Goal: Information Seeking & Learning: Learn about a topic

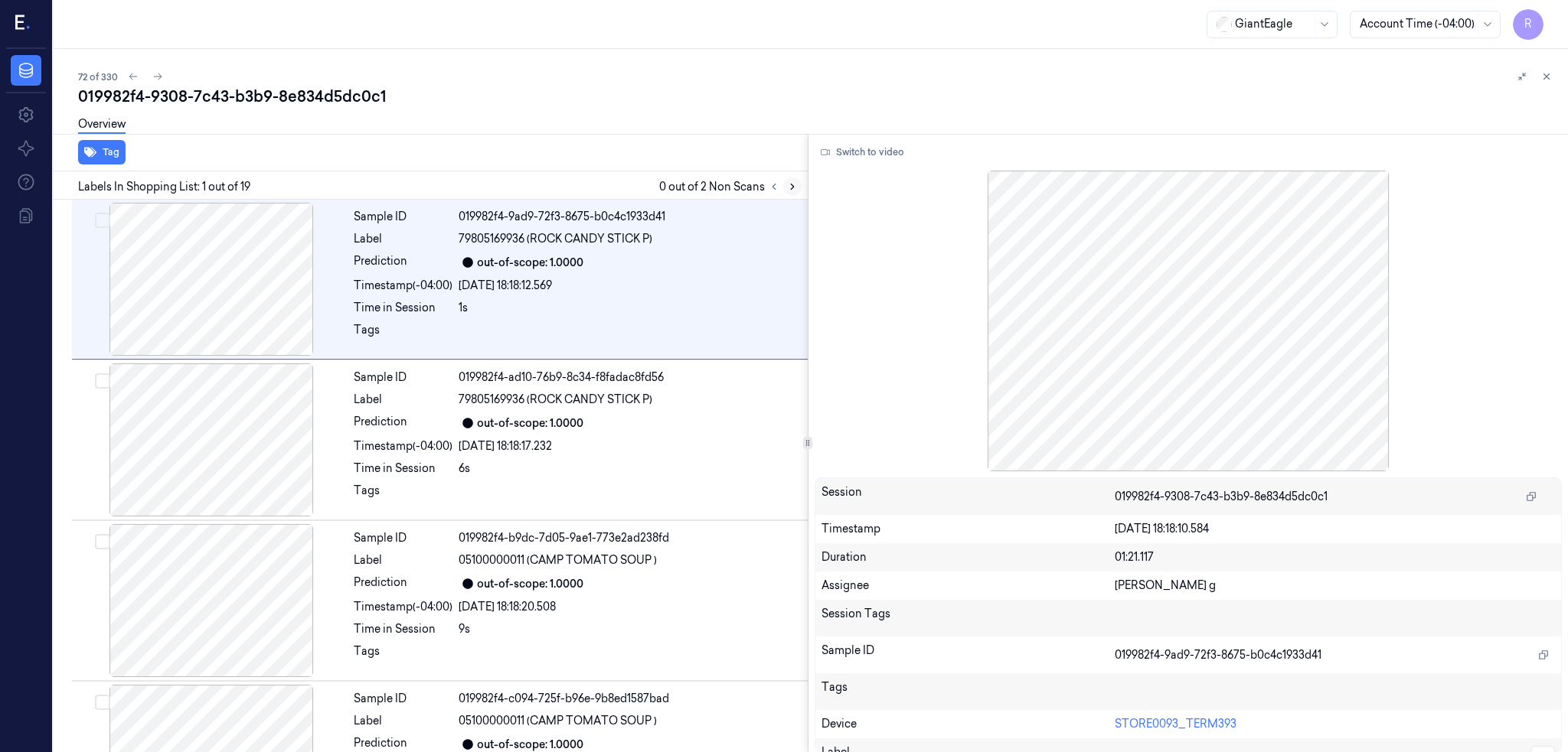
click at [798, 186] on icon at bounding box center [792, 187] width 11 height 11
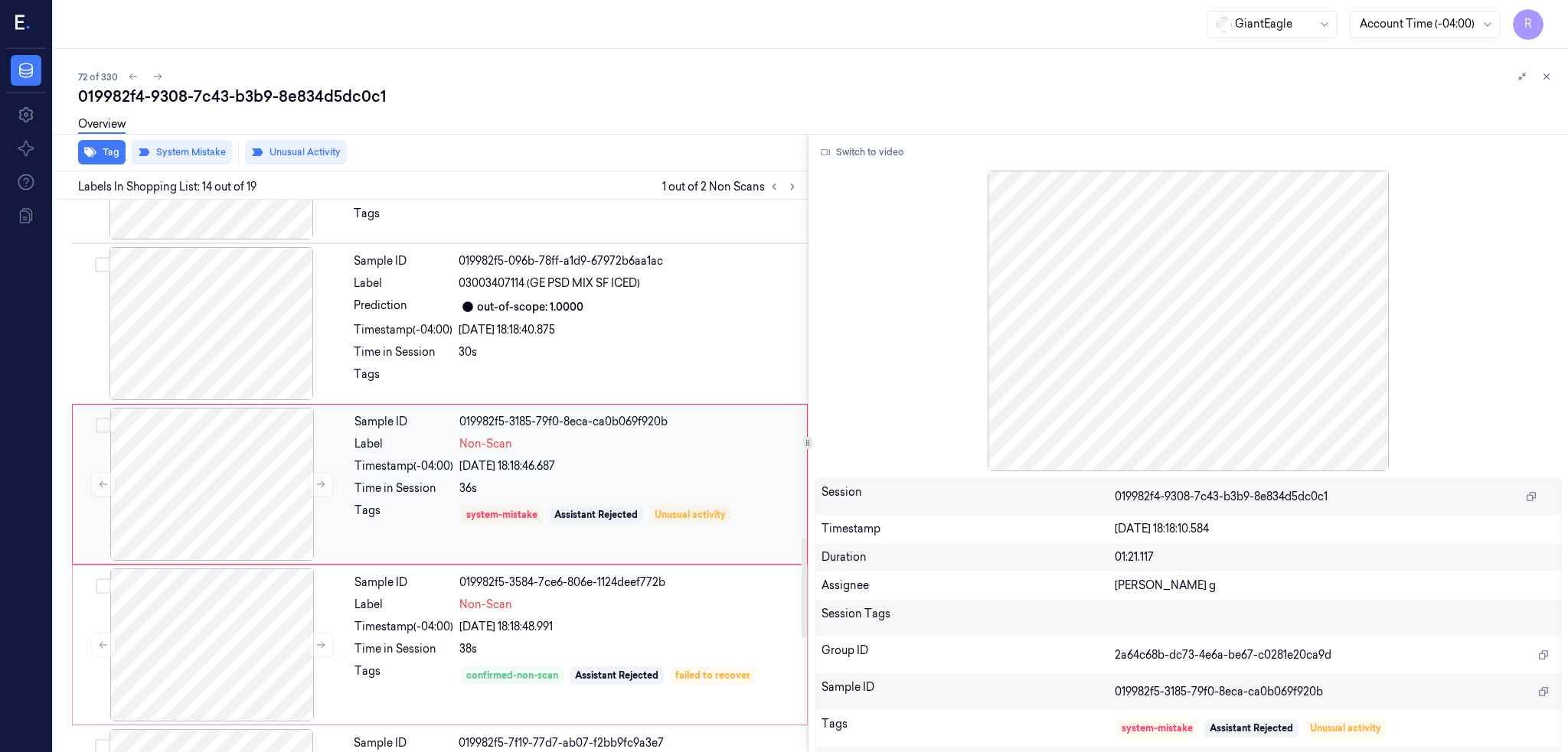
scroll to position [1892, 0]
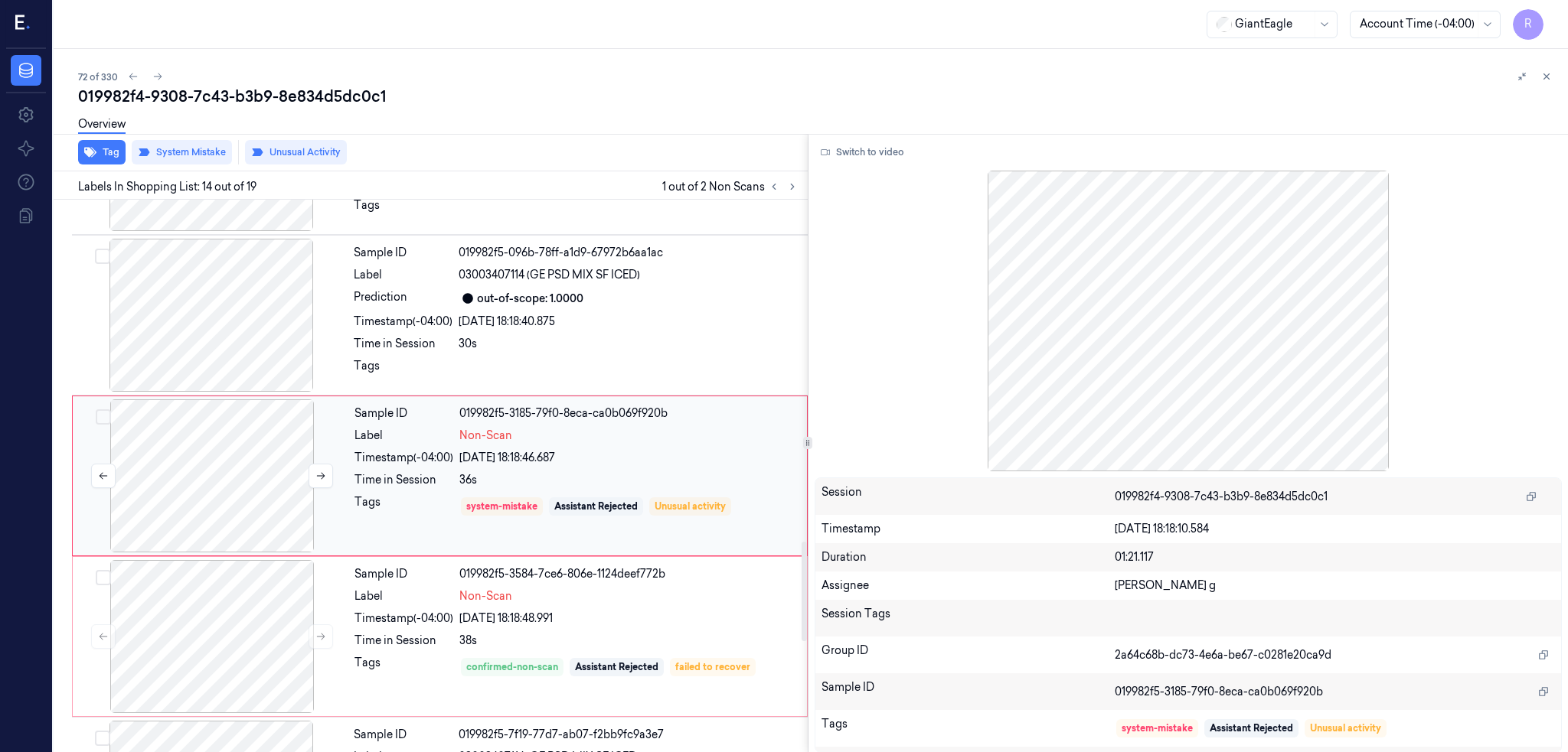
click at [234, 472] on div at bounding box center [211, 476] width 273 height 153
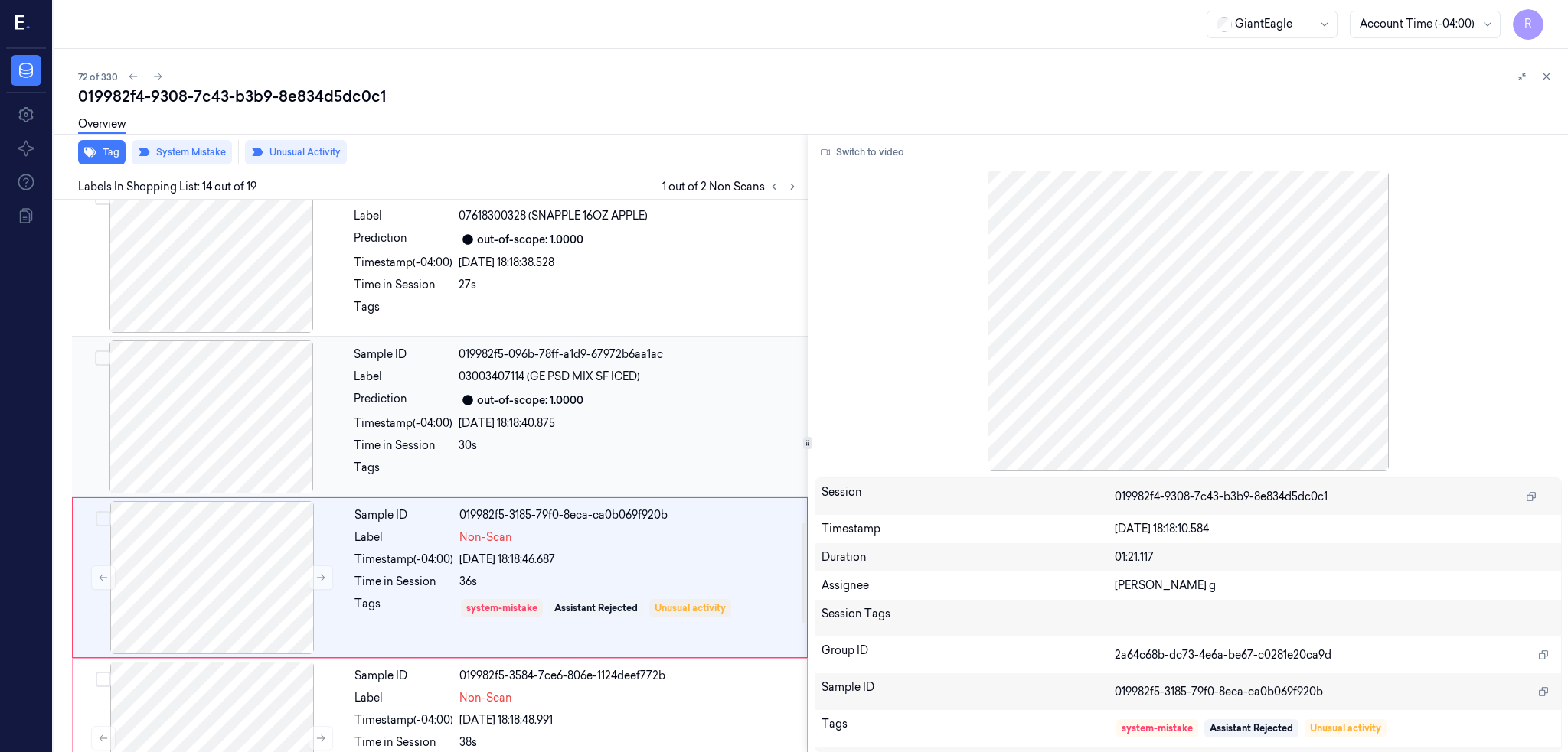
click at [246, 422] on div at bounding box center [211, 416] width 273 height 153
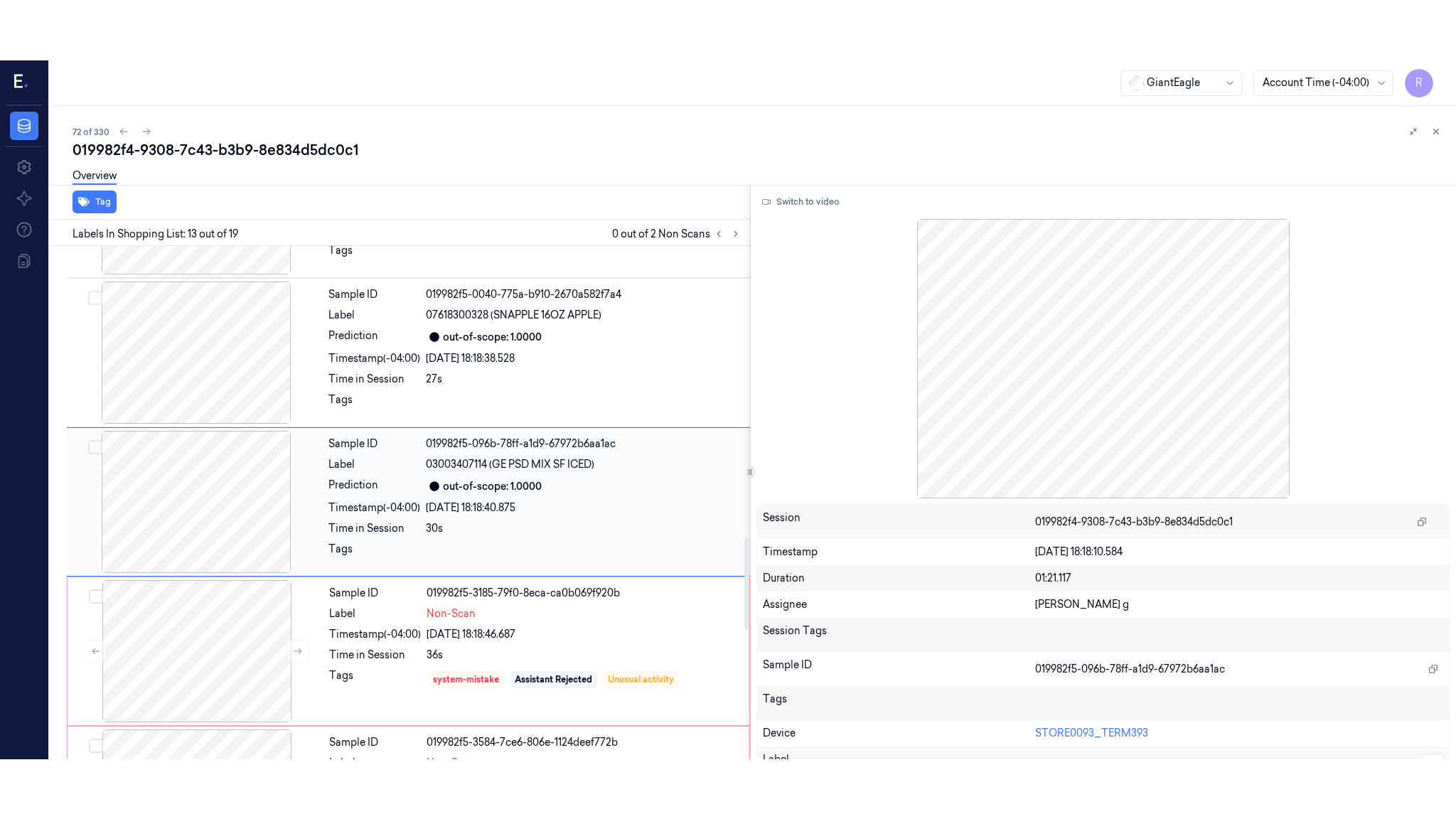
scroll to position [1608, 0]
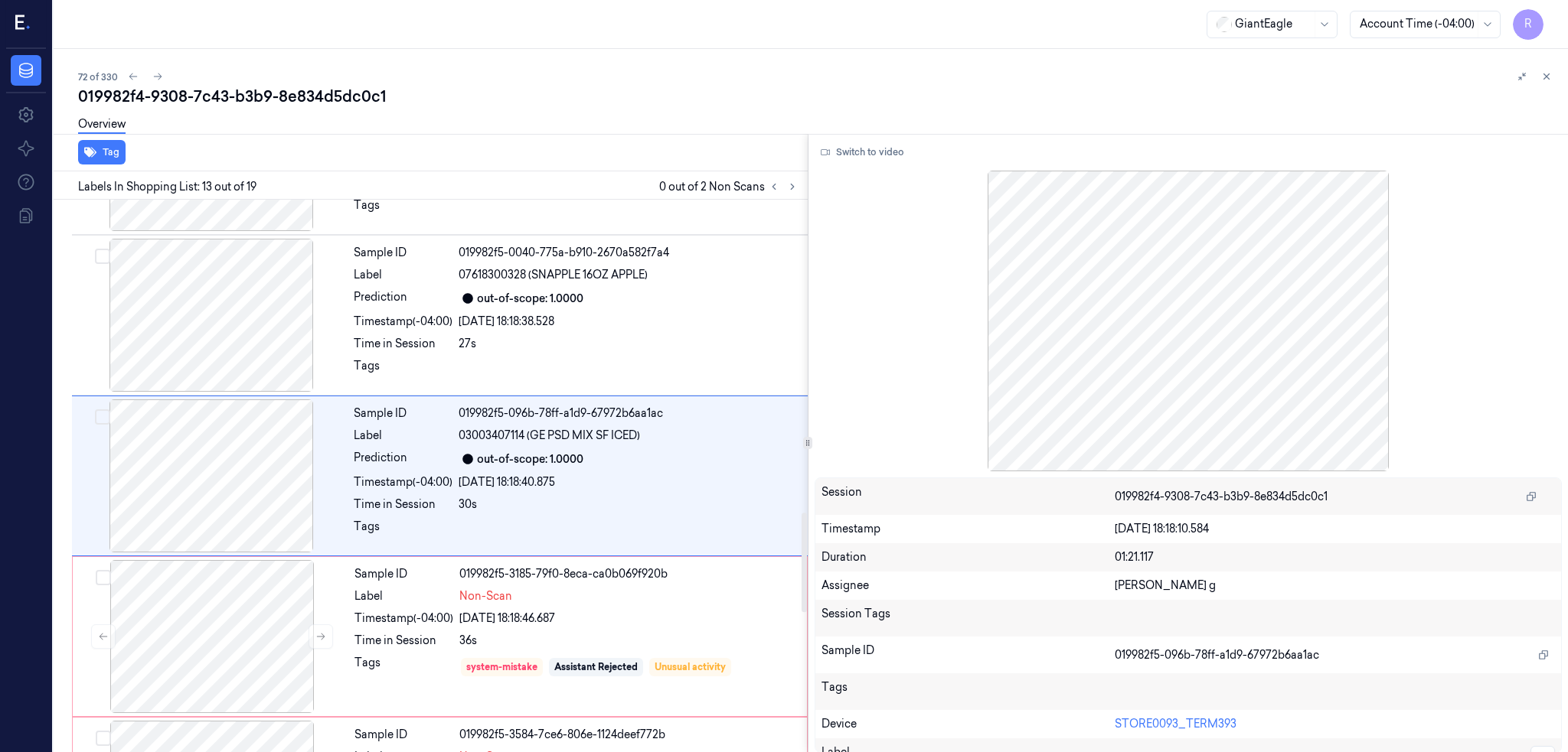
click at [870, 138] on div "Switch to video Session 019982f4-9308-7c43-b3b9-8e834d5dc0c1 Timestamp [DATE] 1…" at bounding box center [1188, 443] width 760 height 619
click at [873, 144] on button "Switch to video" at bounding box center [862, 153] width 96 height 25
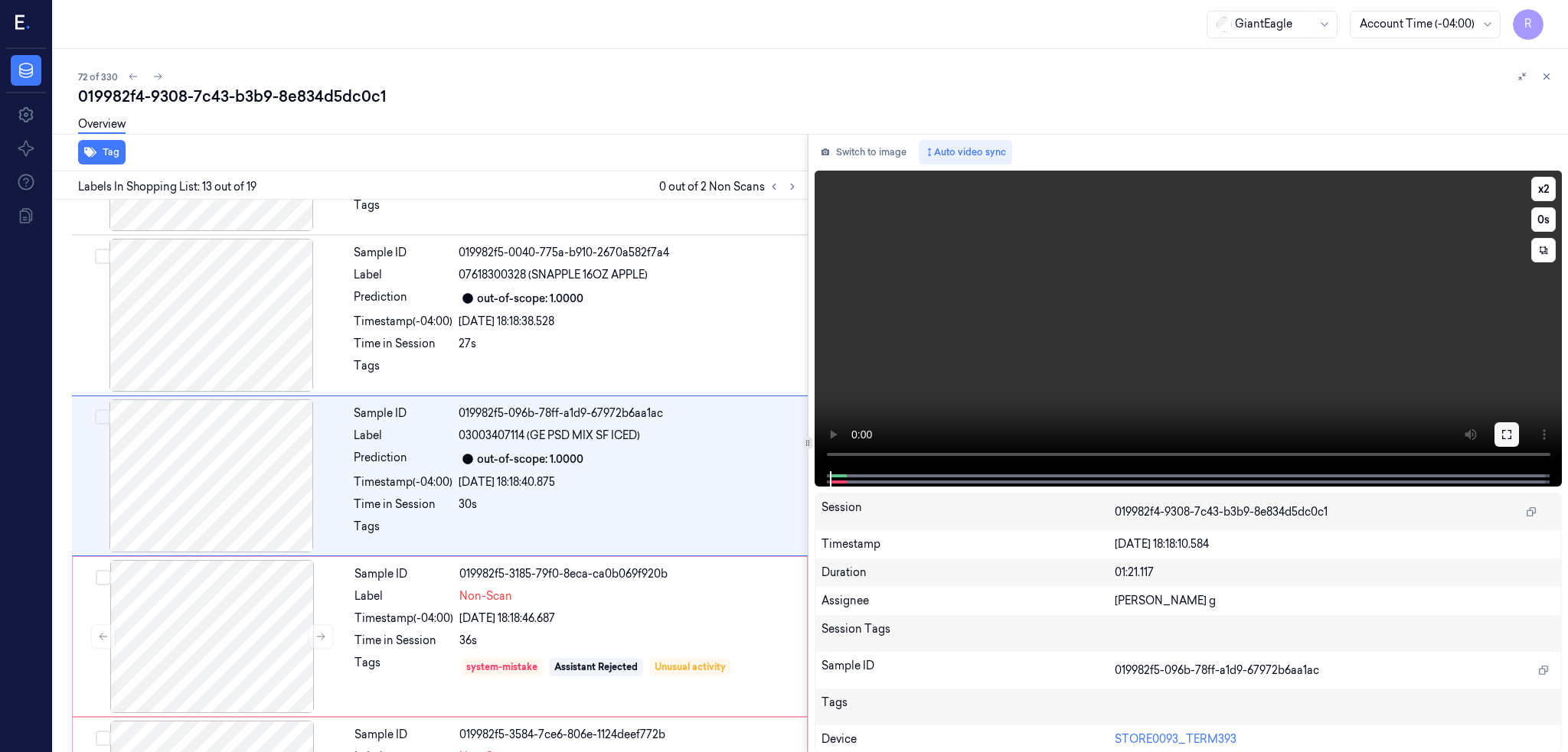
click at [1513, 439] on icon at bounding box center [1507, 435] width 12 height 12
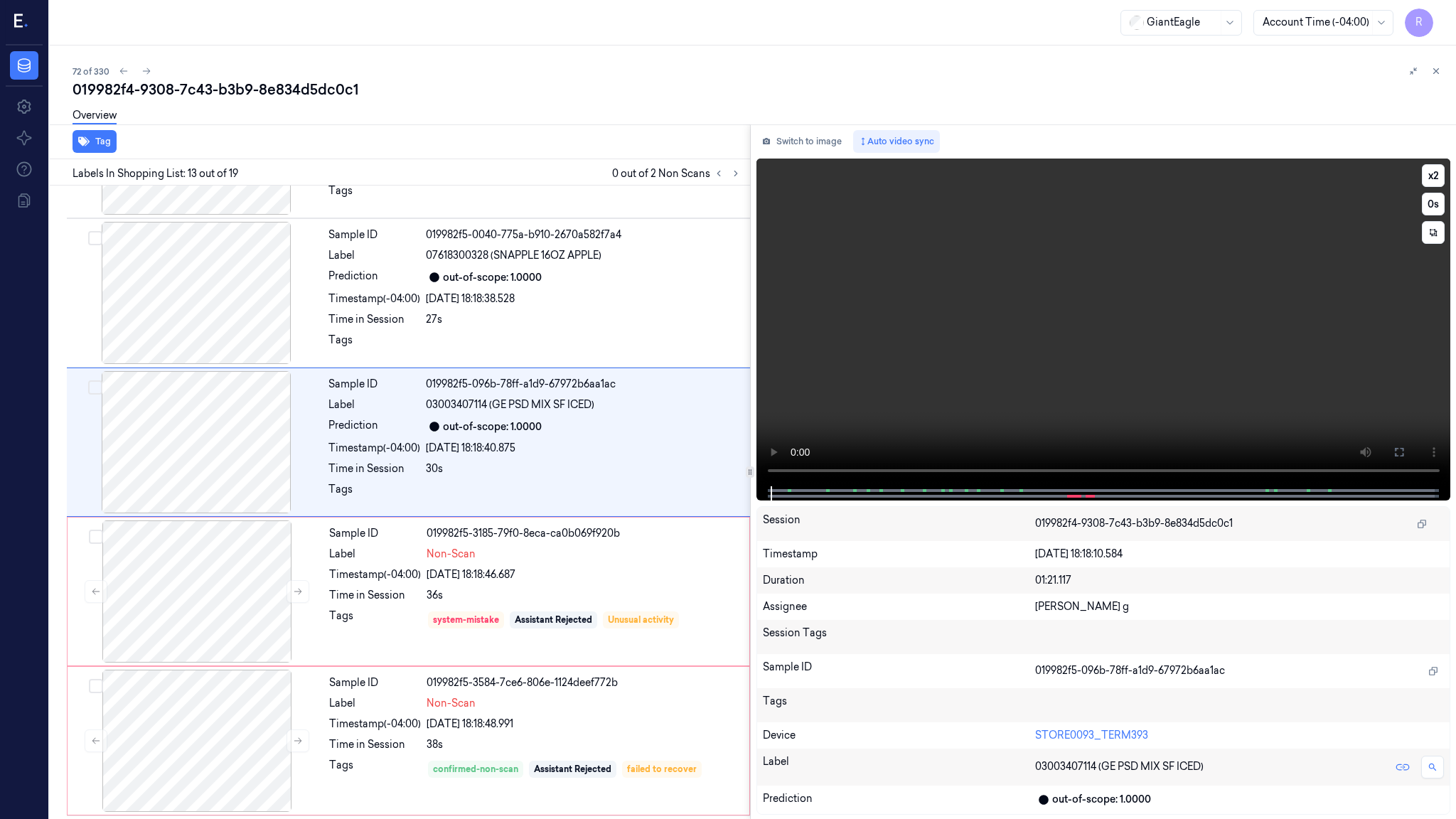
scroll to position [1548, 0]
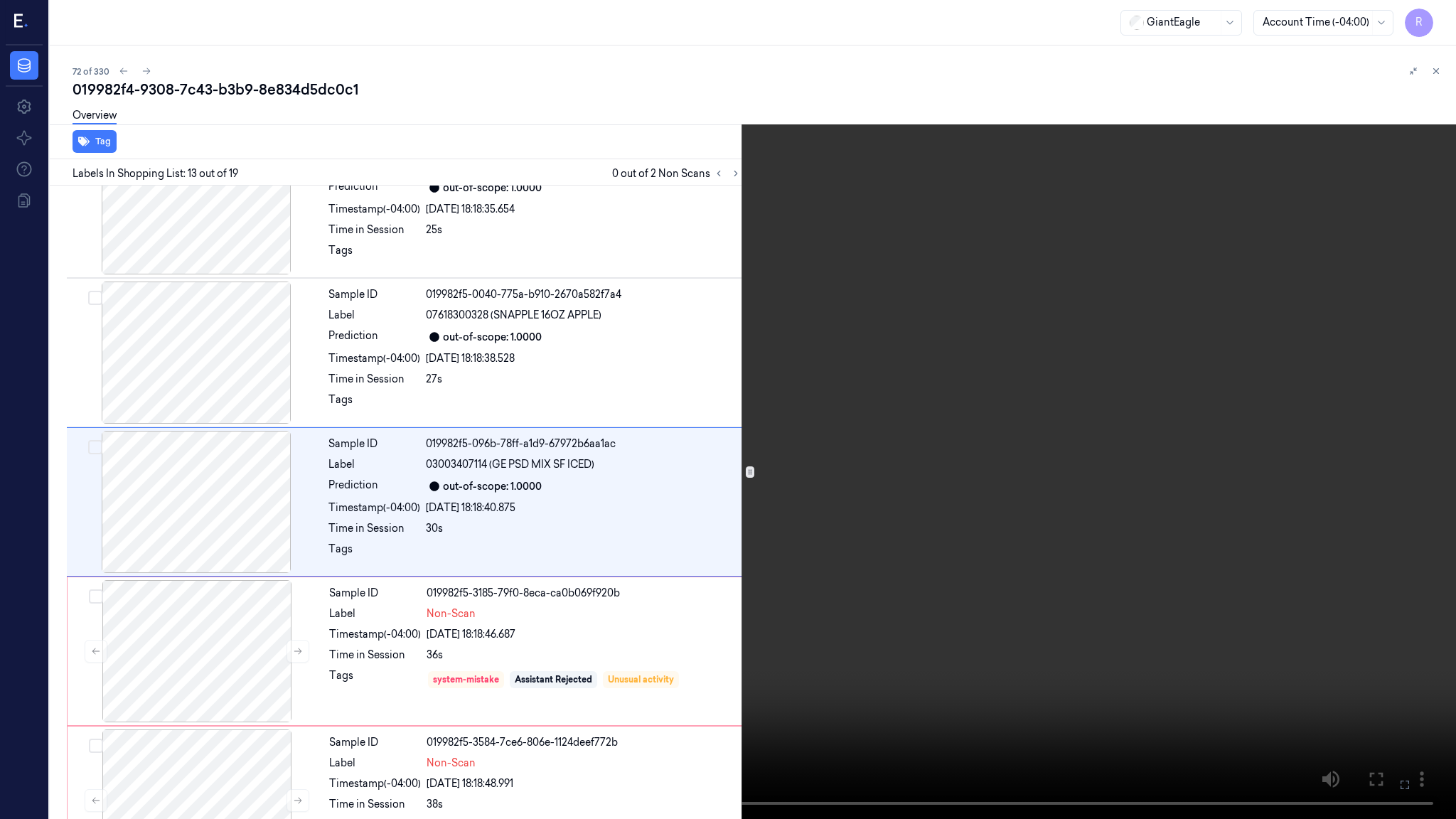
click at [1099, 480] on video at bounding box center [728, 410] width 1456 height 819
click at [538, 698] on video at bounding box center [728, 410] width 1456 height 819
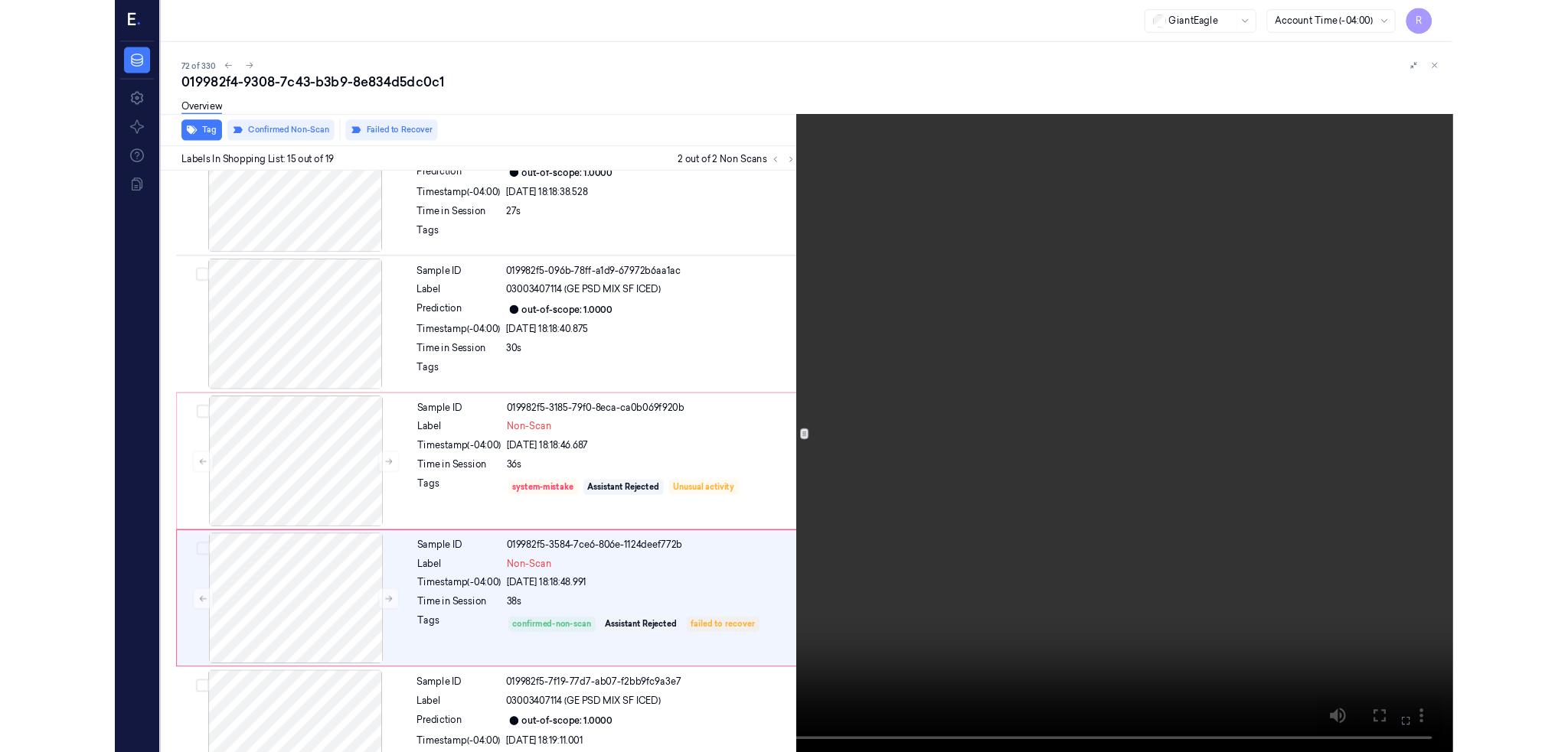
scroll to position [1989, 0]
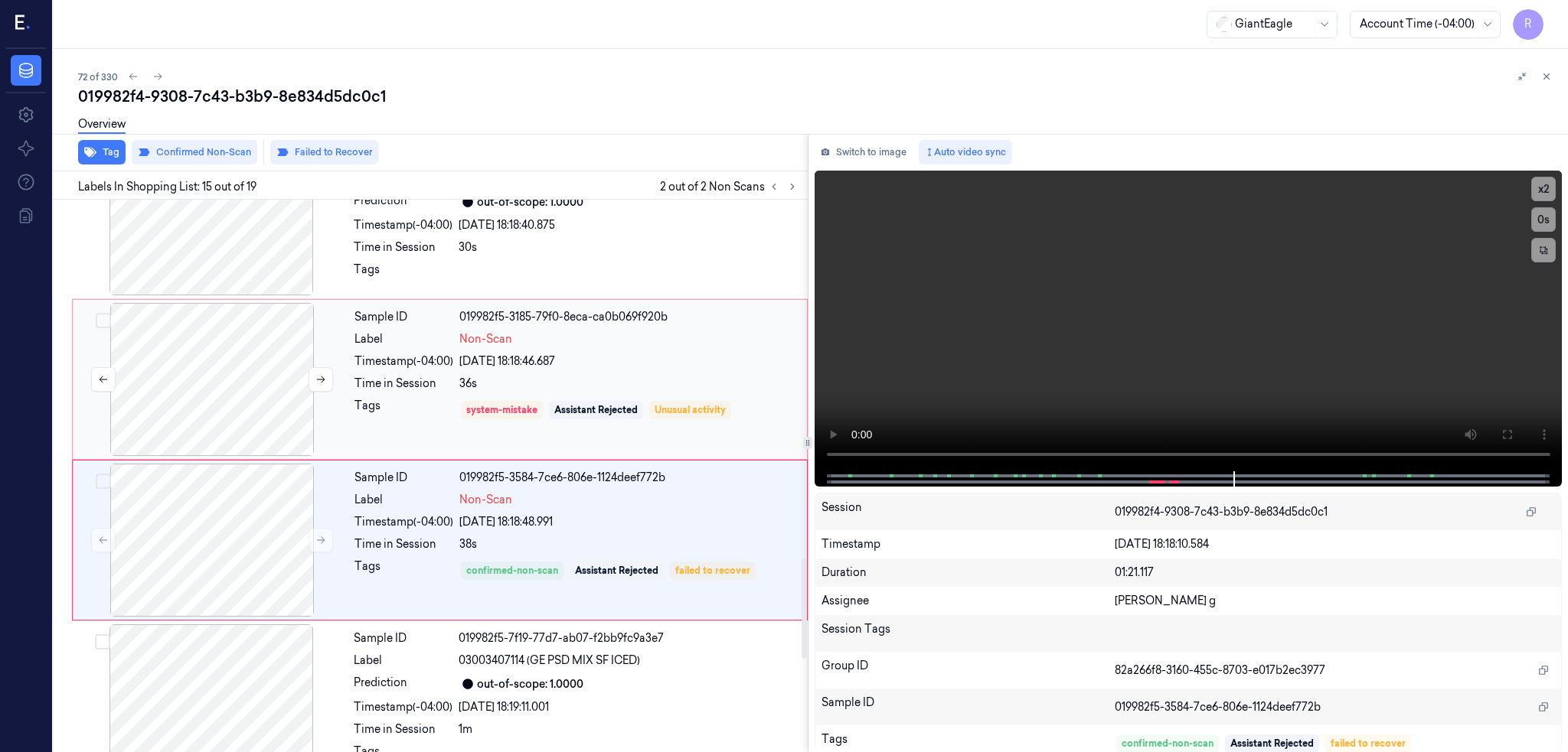
click at [219, 369] on div at bounding box center [211, 380] width 273 height 153
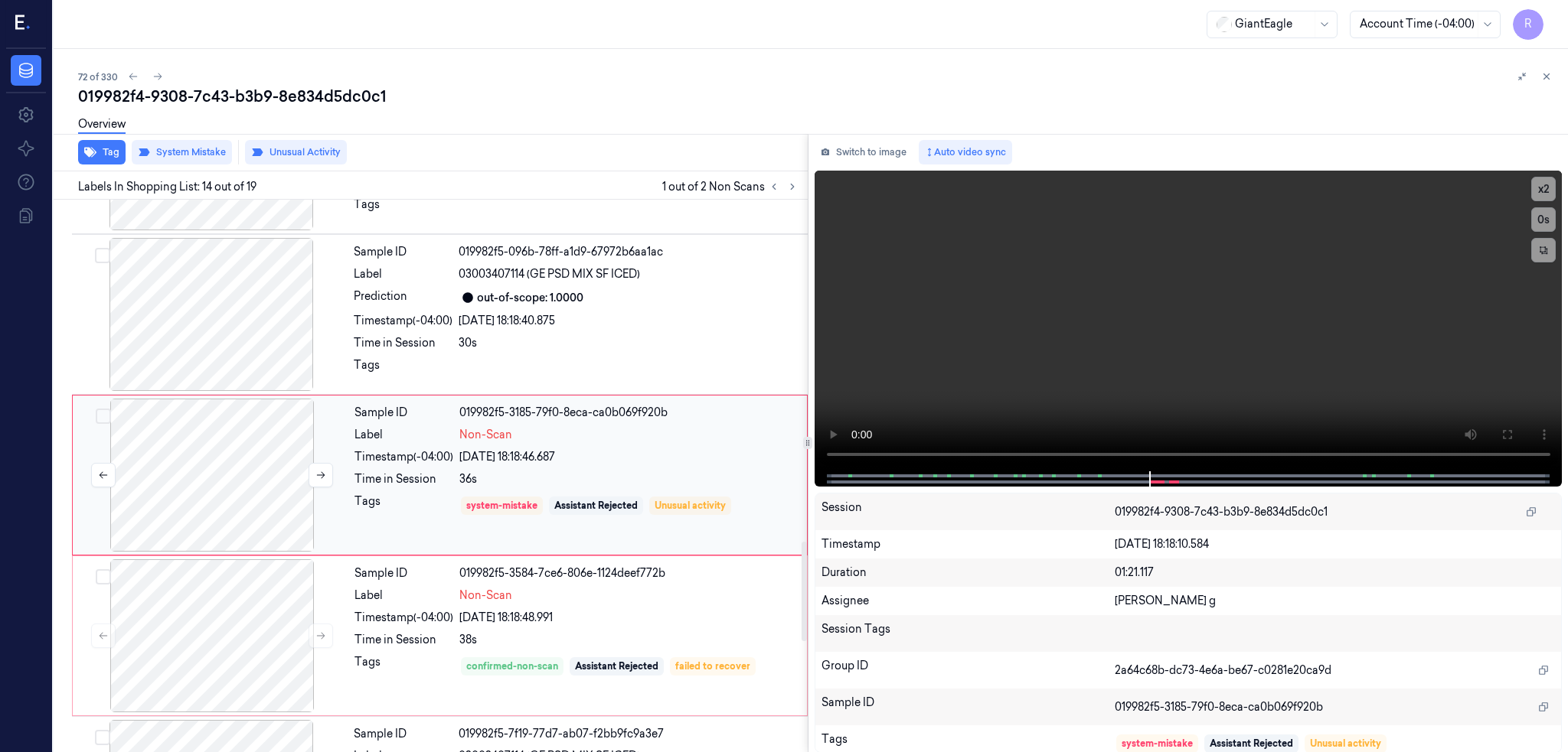
scroll to position [1892, 0]
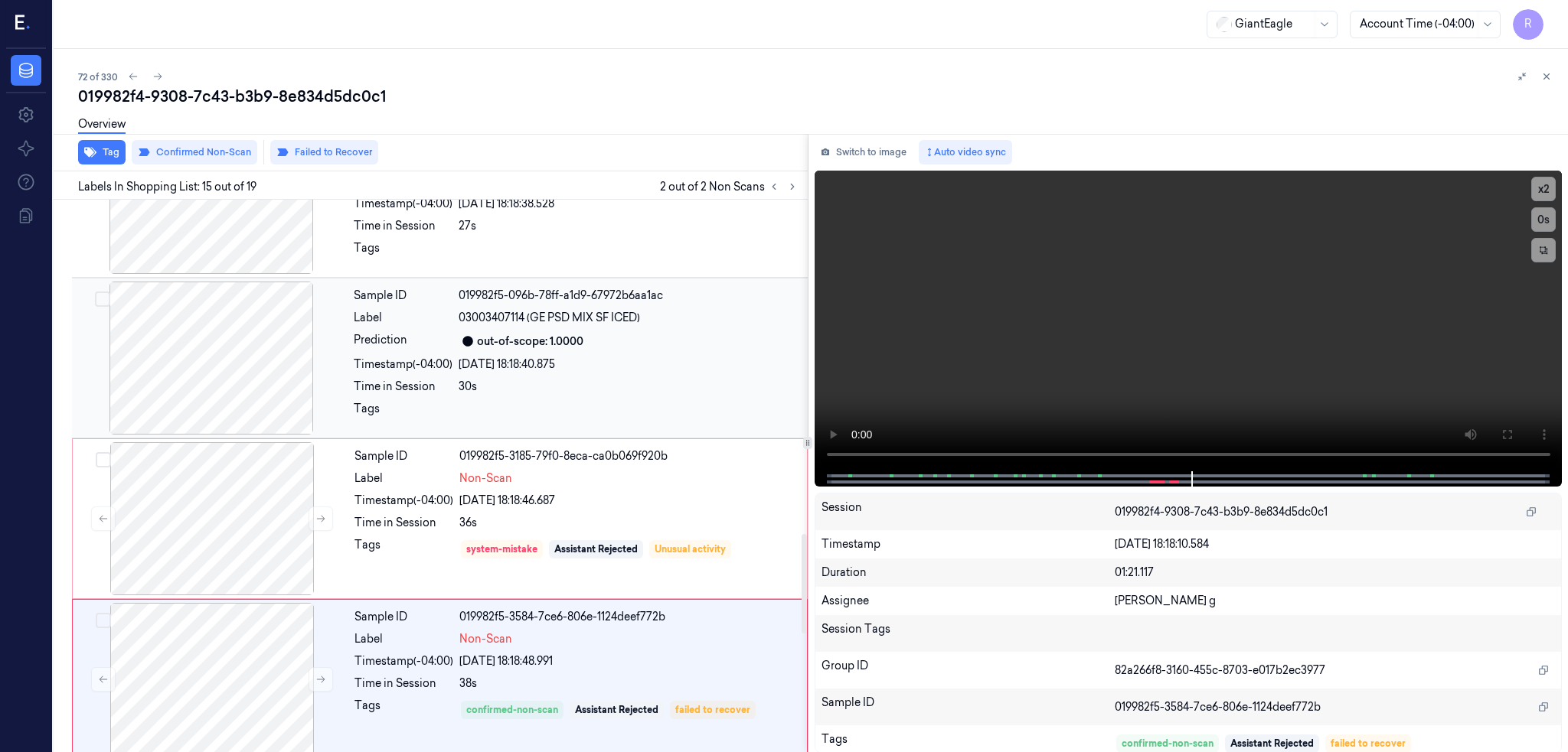
click at [217, 346] on div at bounding box center [211, 358] width 273 height 153
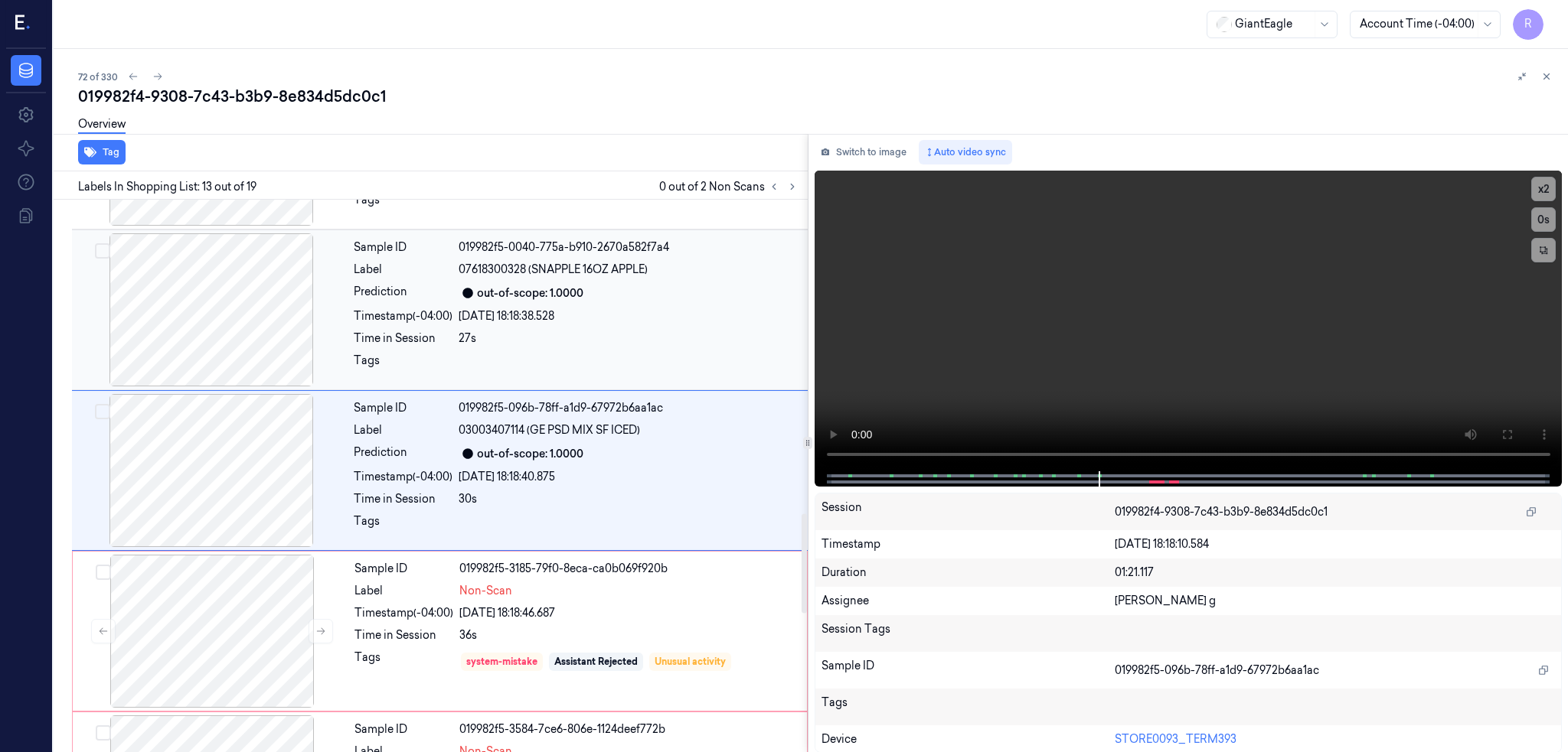
scroll to position [1731, 0]
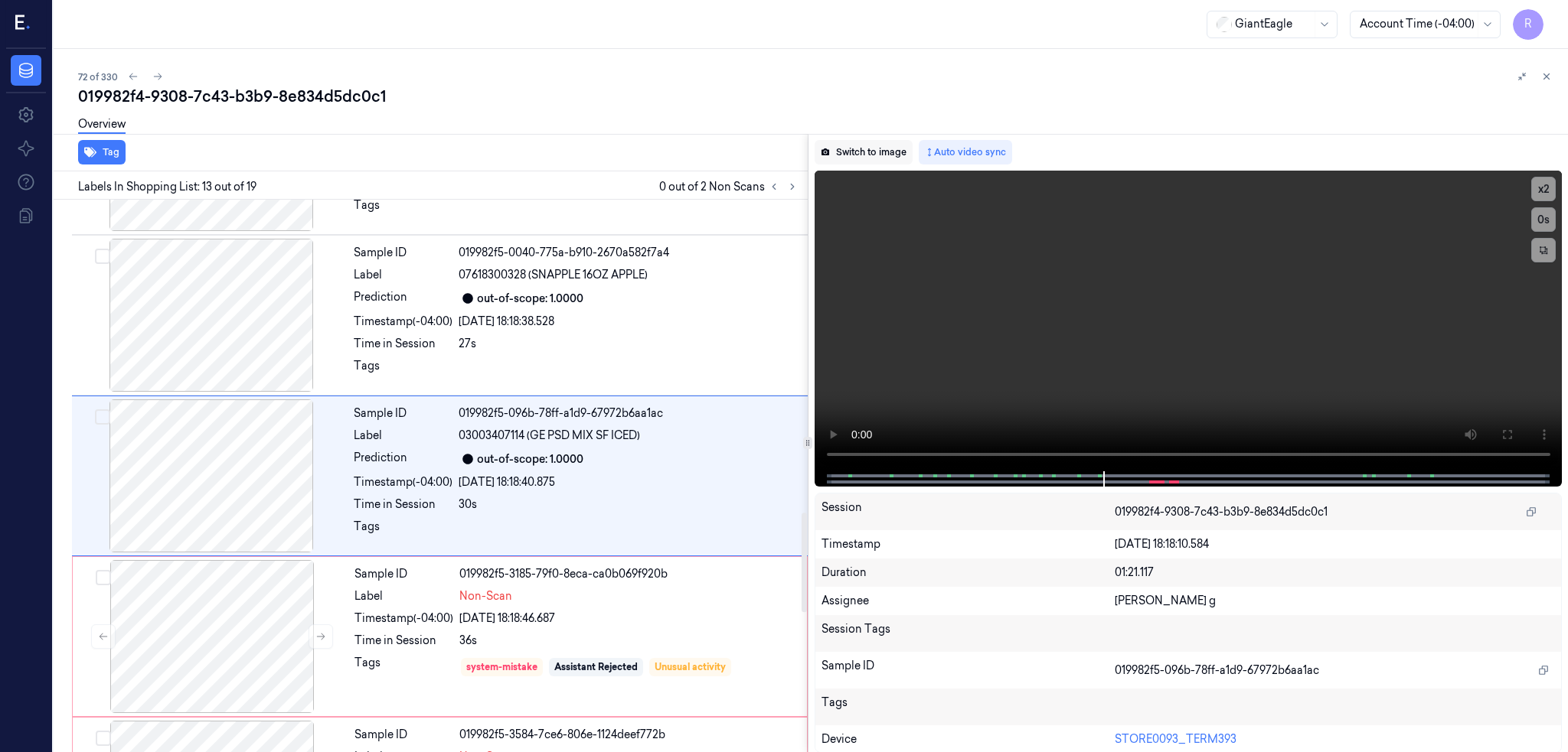
click at [875, 150] on button "Switch to image" at bounding box center [864, 153] width 98 height 25
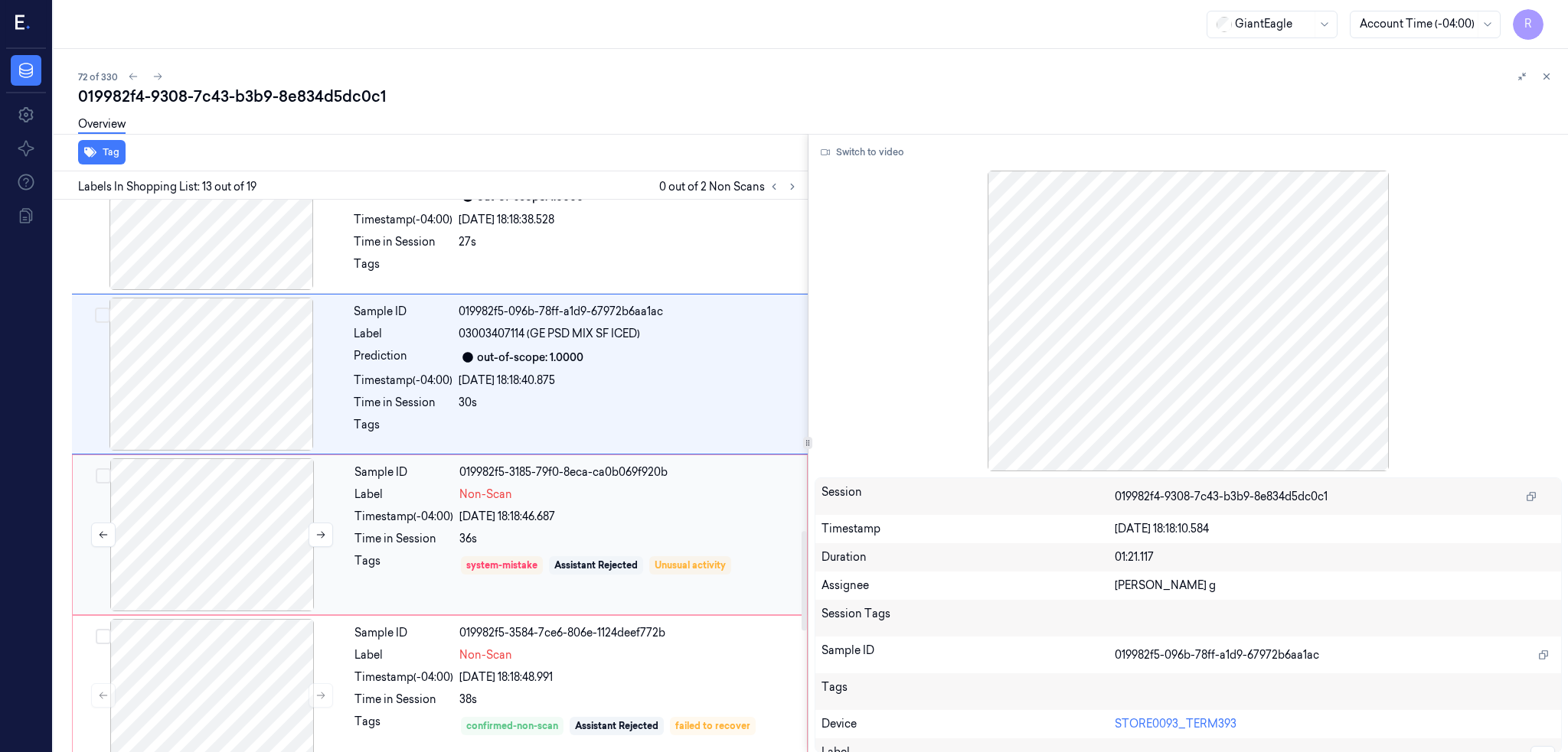
click at [246, 502] on div at bounding box center [211, 535] width 273 height 153
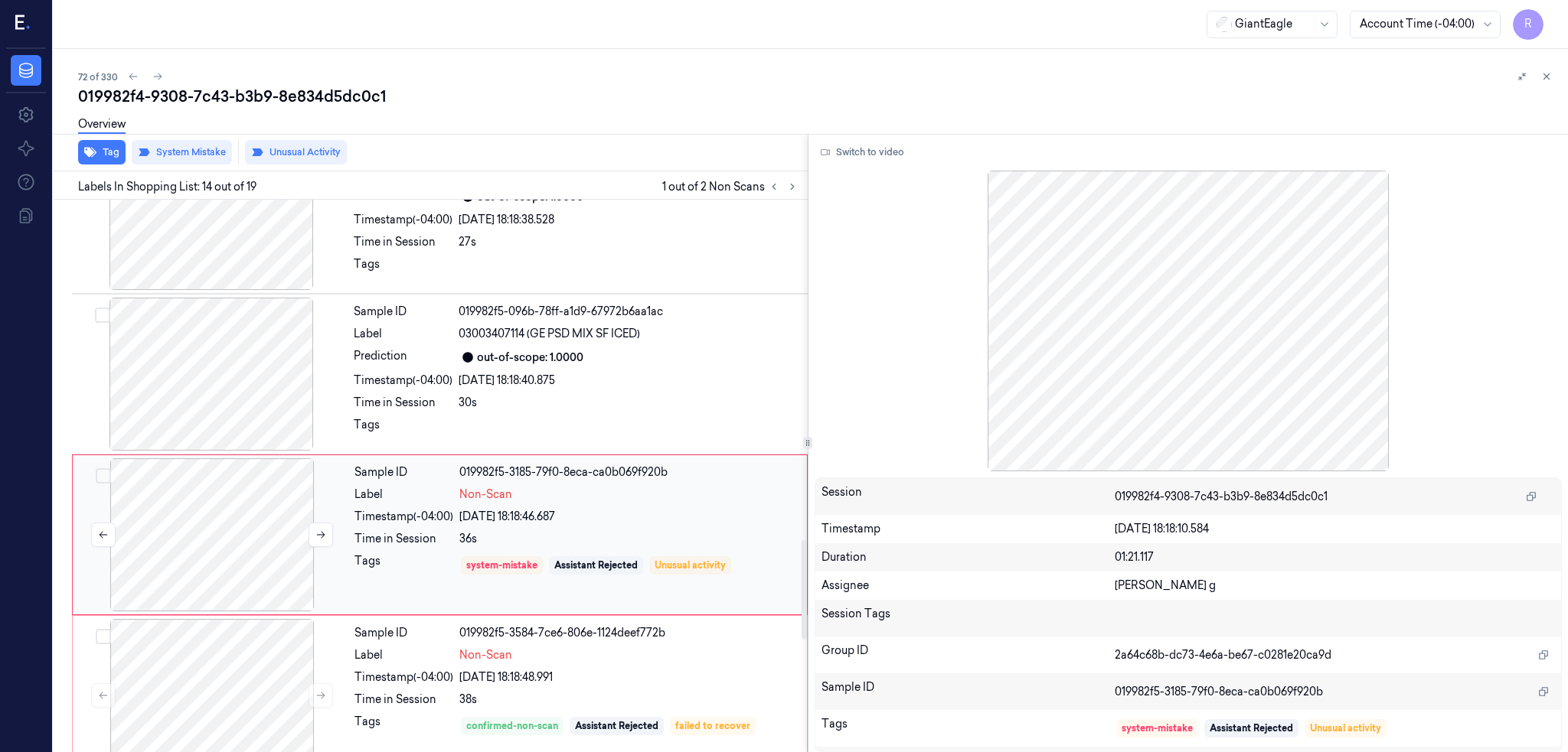
scroll to position [1892, 0]
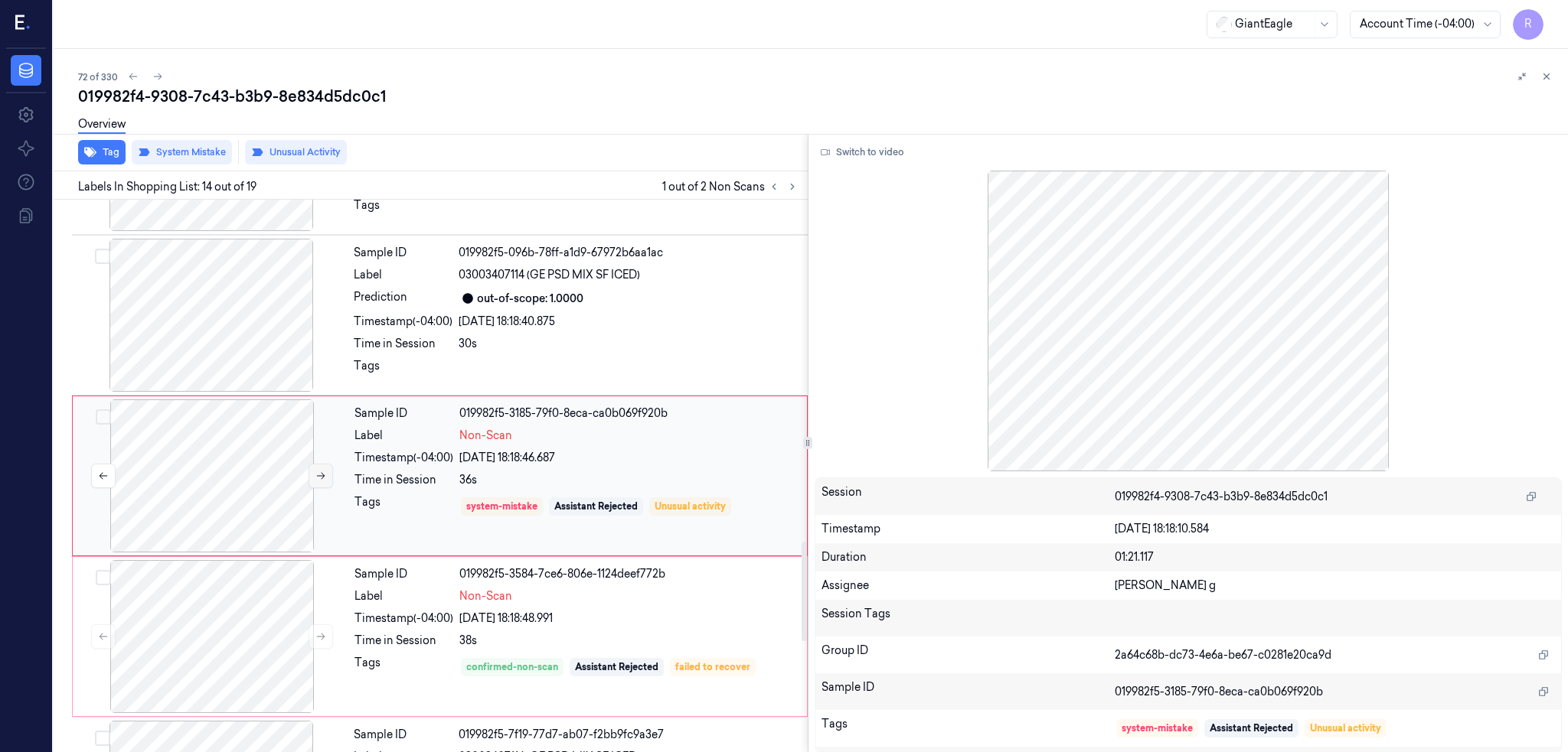
click at [322, 483] on button at bounding box center [321, 476] width 25 height 25
click at [233, 507] on div at bounding box center [211, 476] width 273 height 153
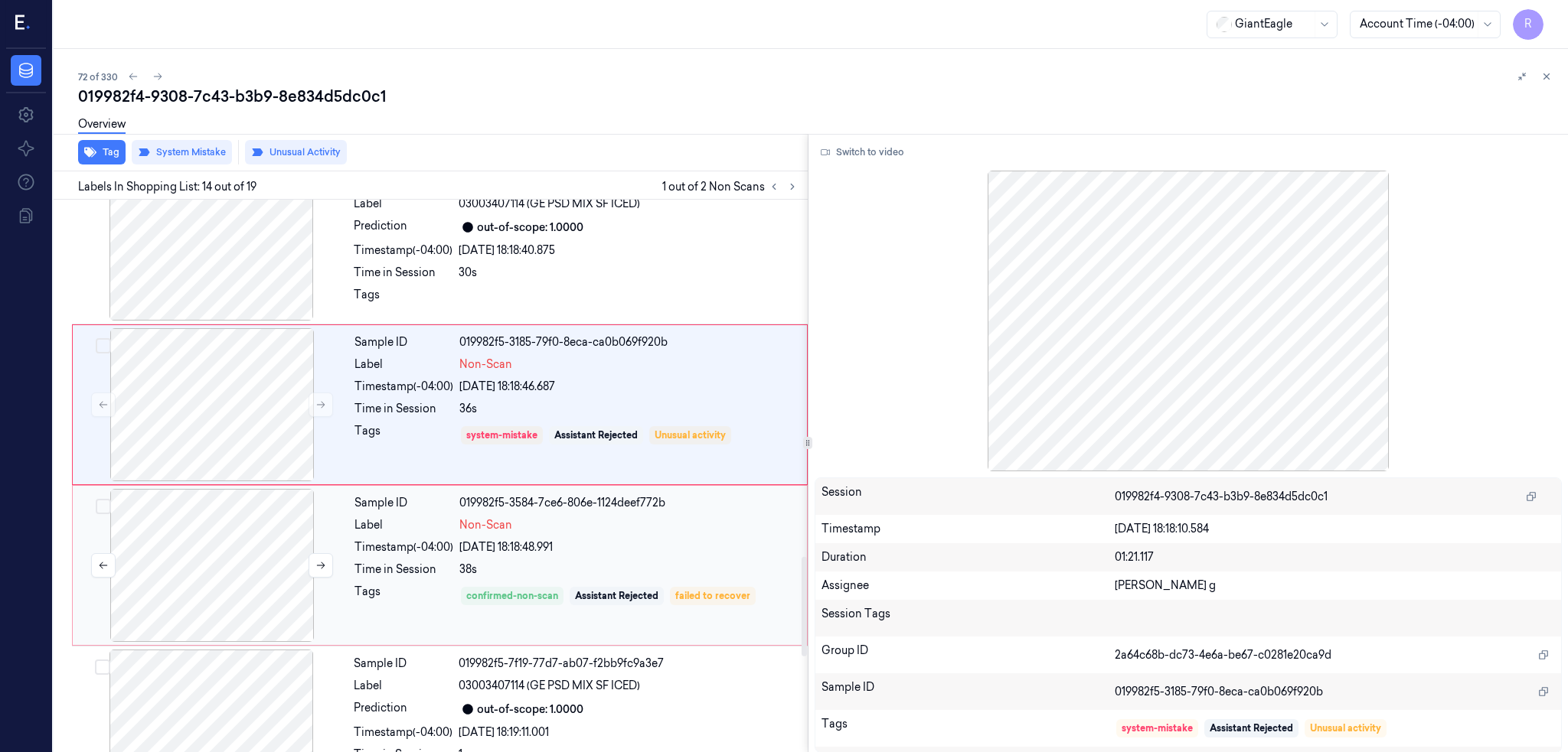
scroll to position [1994, 0]
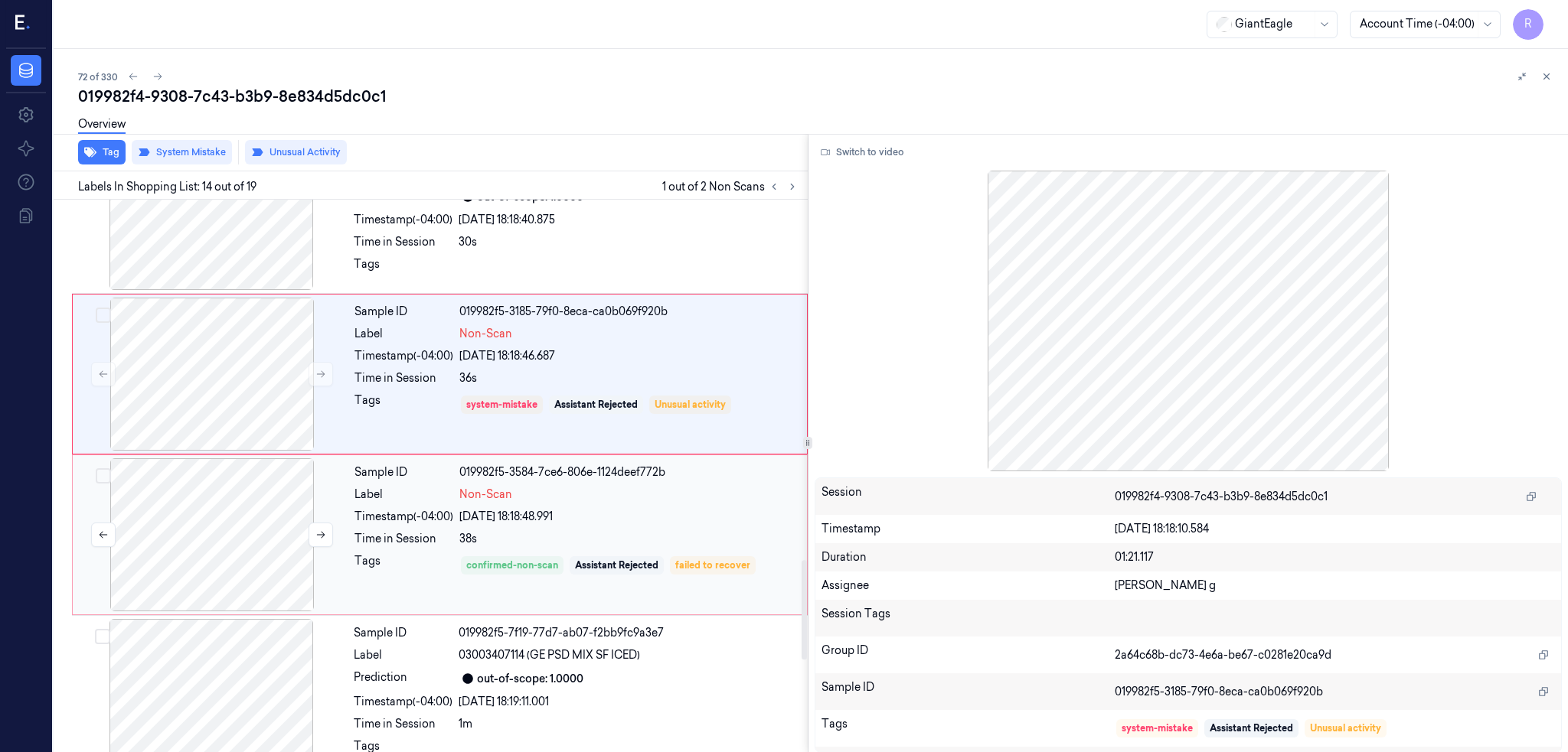
click at [225, 533] on div at bounding box center [211, 535] width 273 height 153
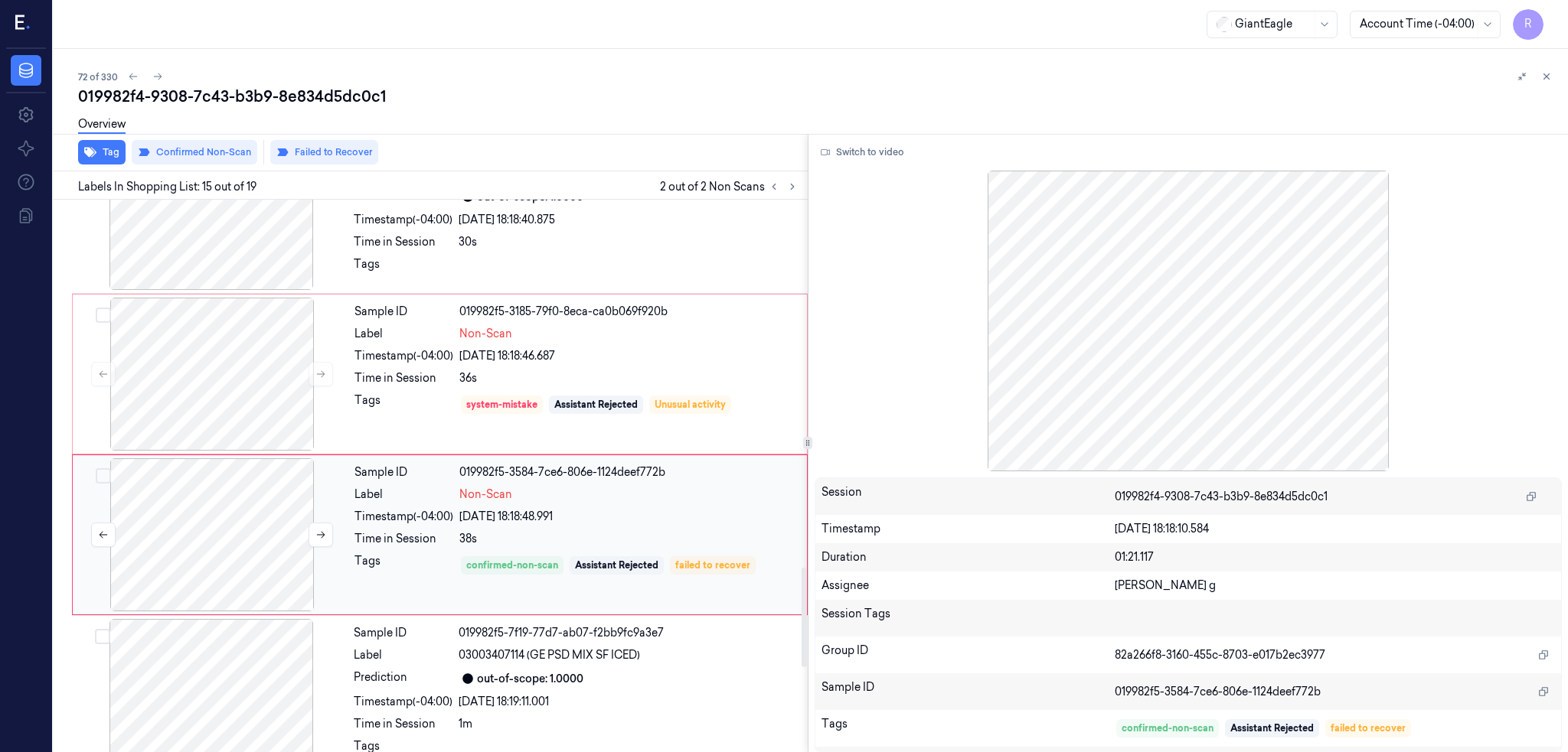
scroll to position [2053, 0]
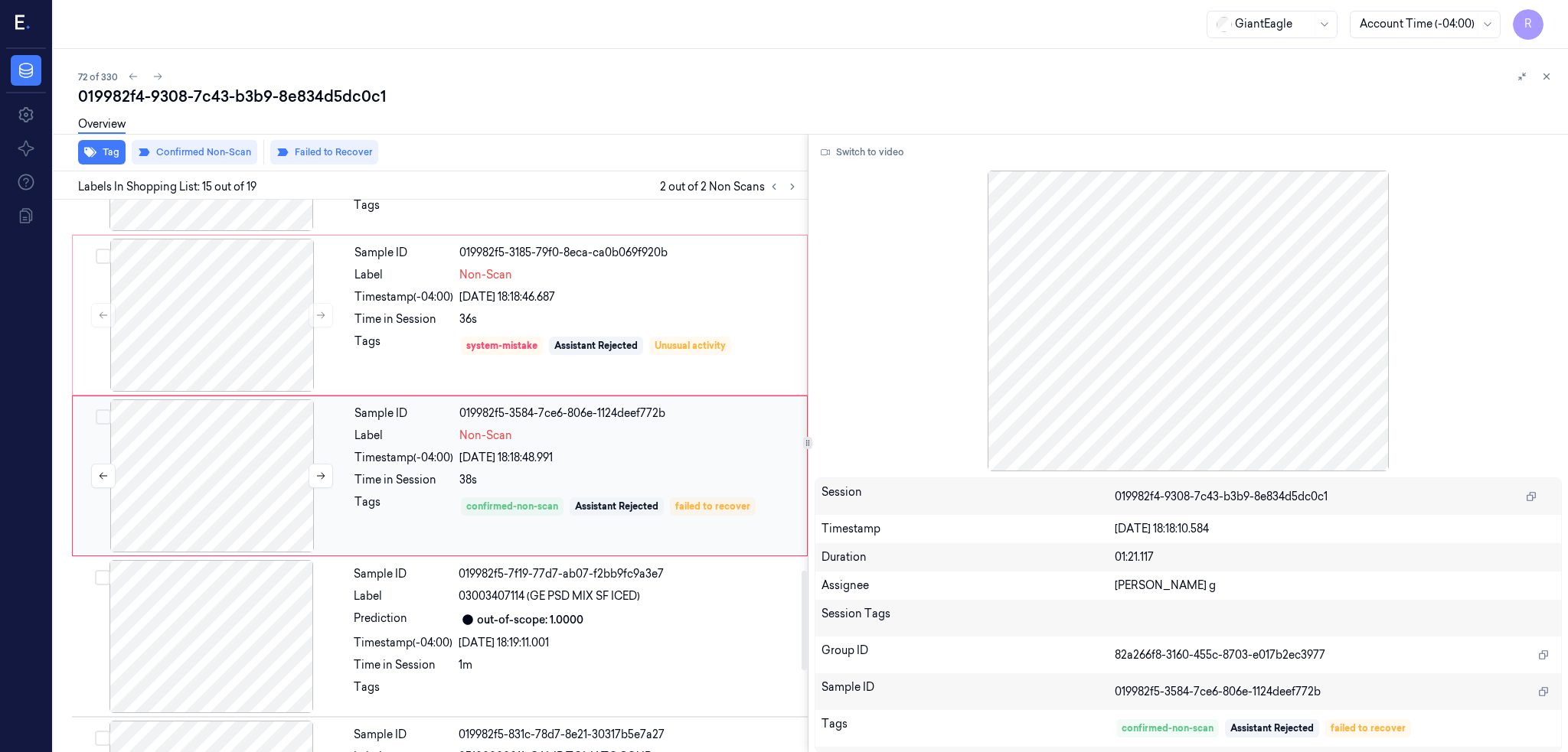
click at [212, 470] on div at bounding box center [211, 476] width 273 height 153
click at [225, 309] on div at bounding box center [211, 315] width 273 height 153
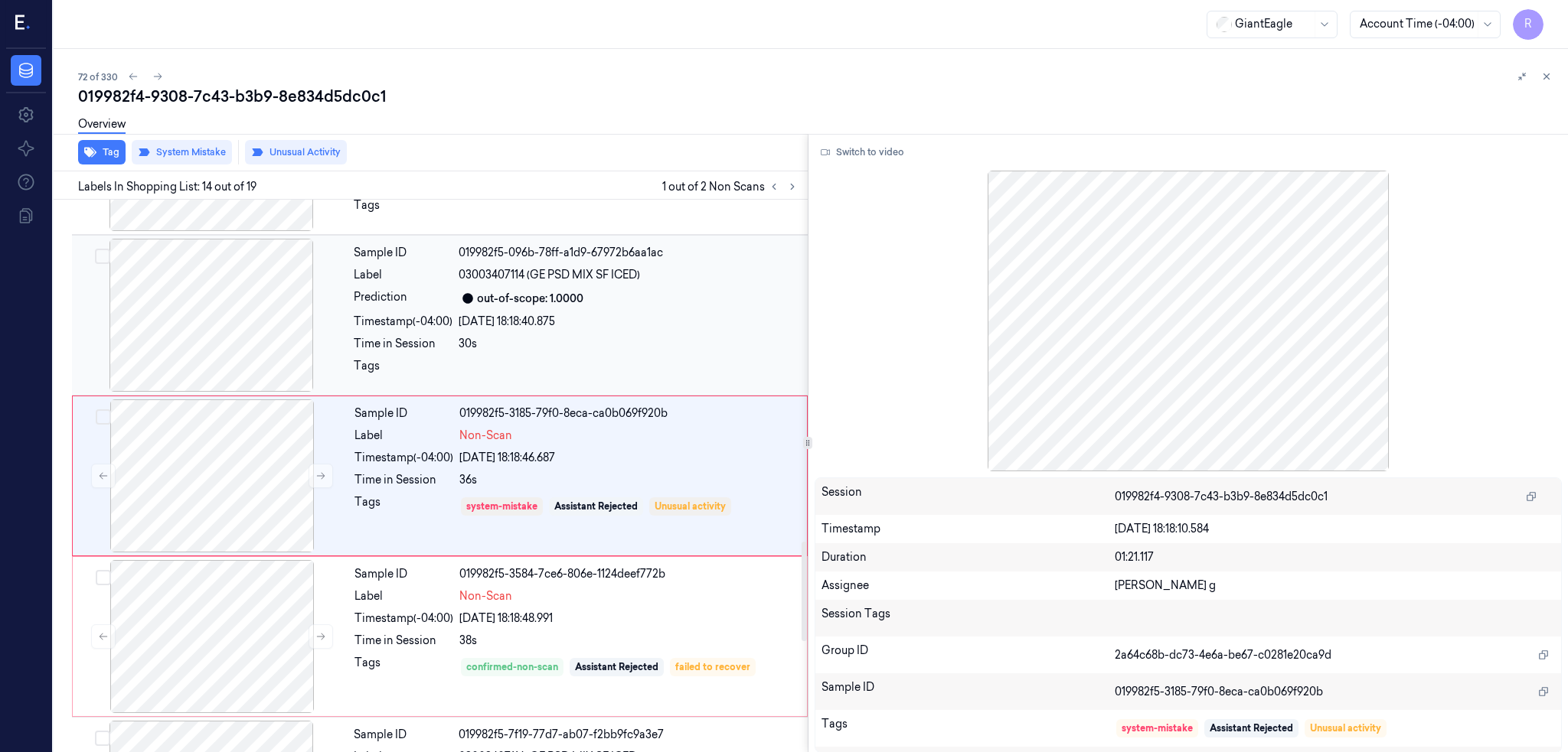
click at [216, 308] on div at bounding box center [211, 315] width 273 height 153
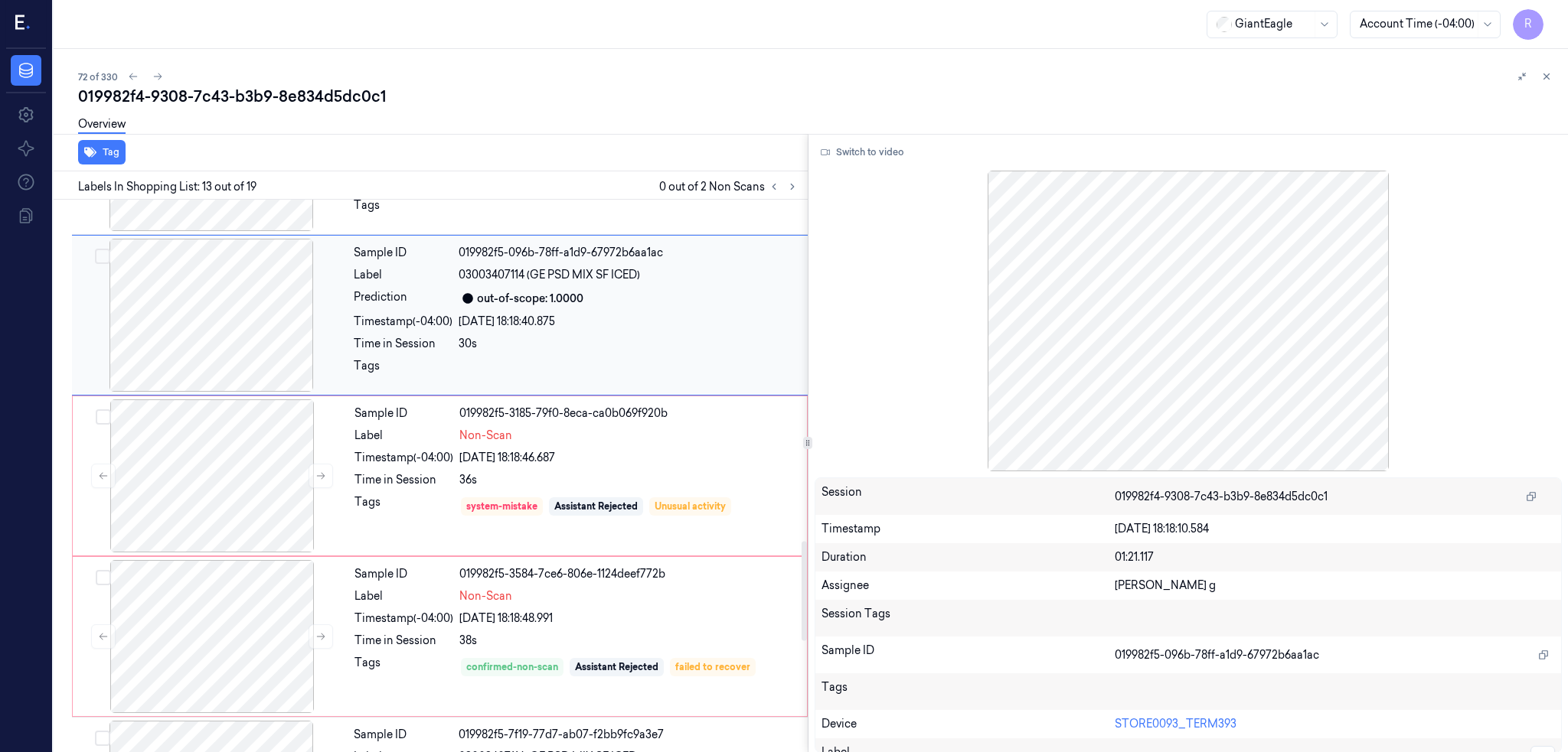
scroll to position [1731, 0]
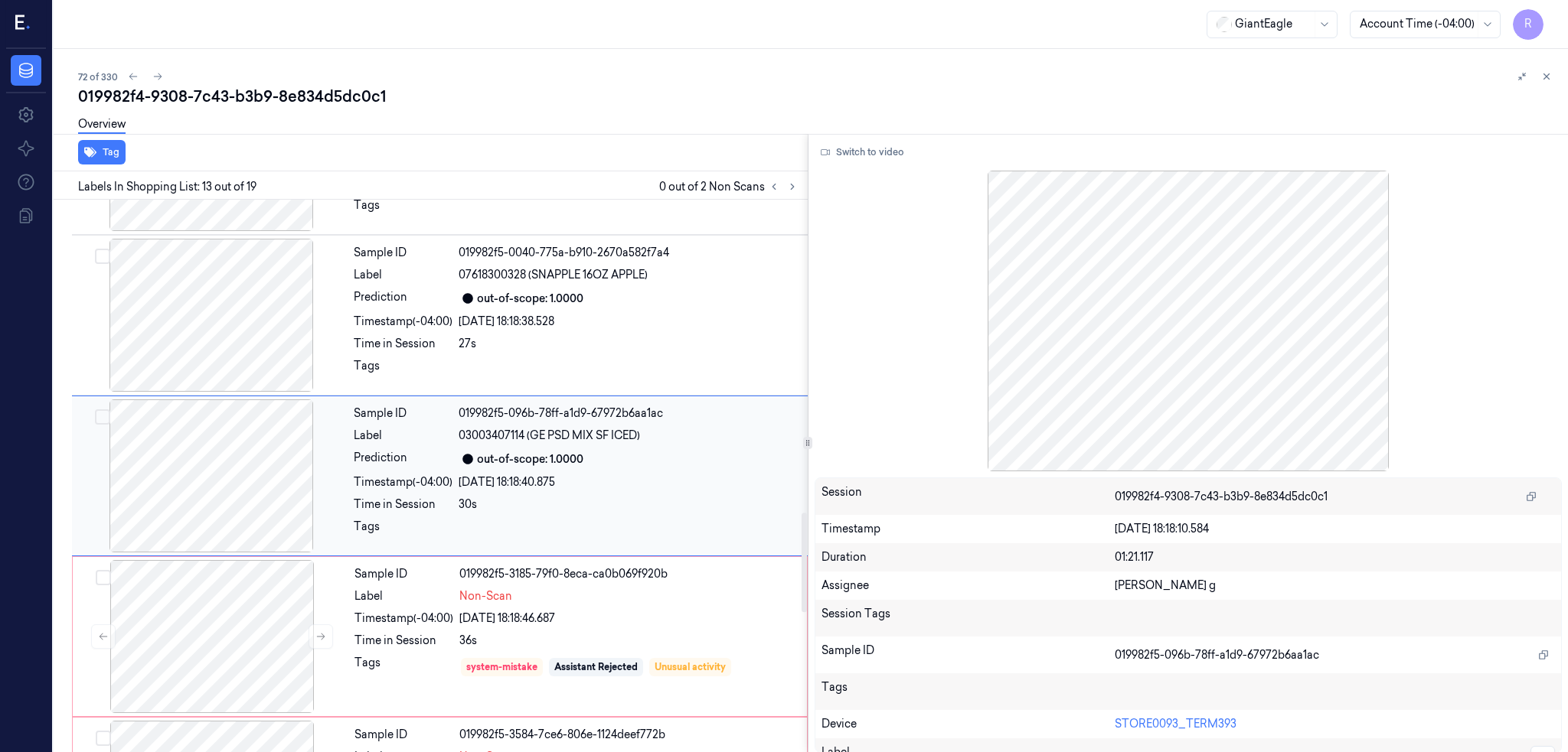
click at [249, 472] on div at bounding box center [211, 476] width 273 height 153
click at [223, 352] on div at bounding box center [211, 315] width 273 height 153
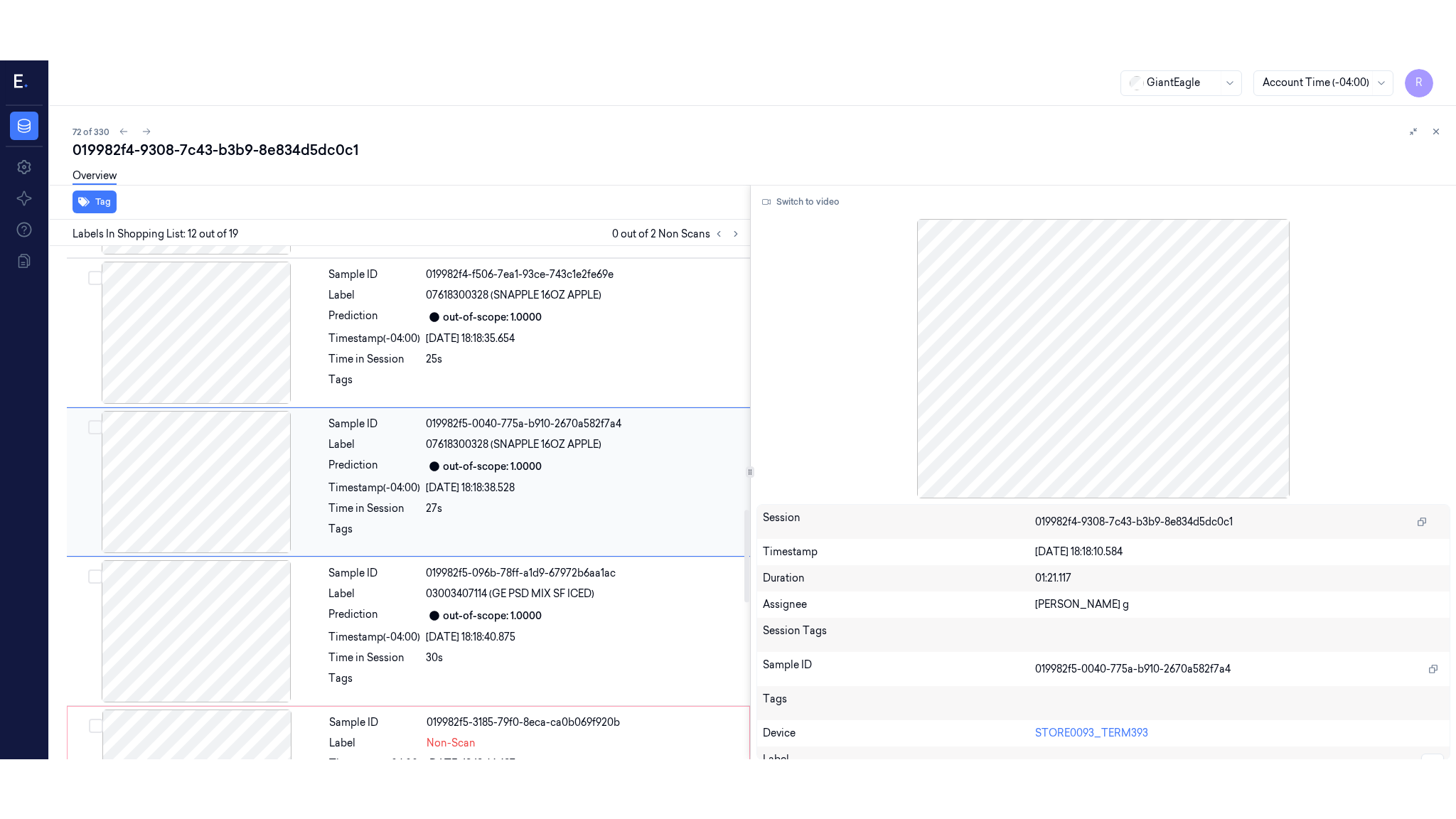
scroll to position [1459, 0]
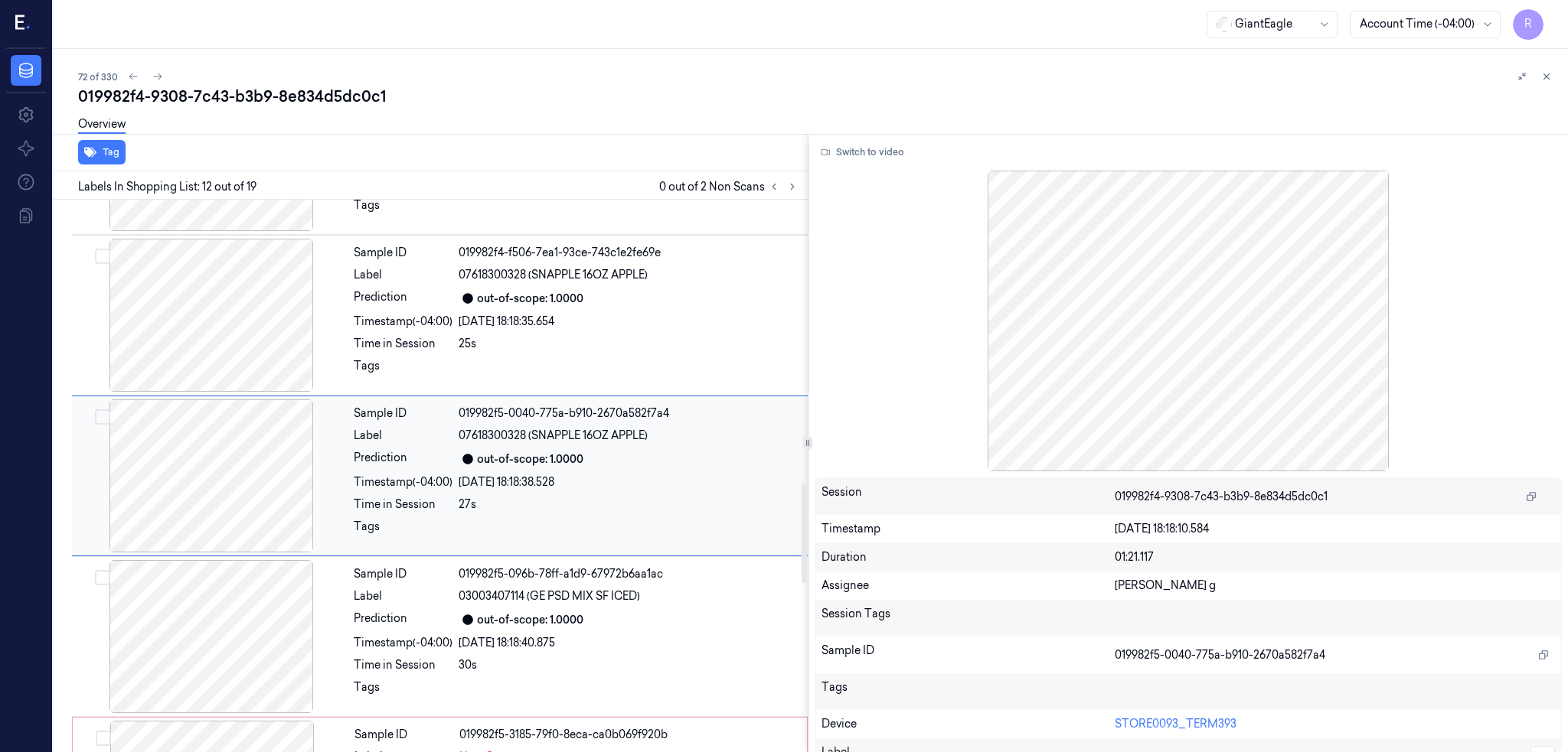
click at [233, 457] on div at bounding box center [211, 476] width 273 height 153
click at [882, 163] on button "Switch to video" at bounding box center [862, 153] width 96 height 25
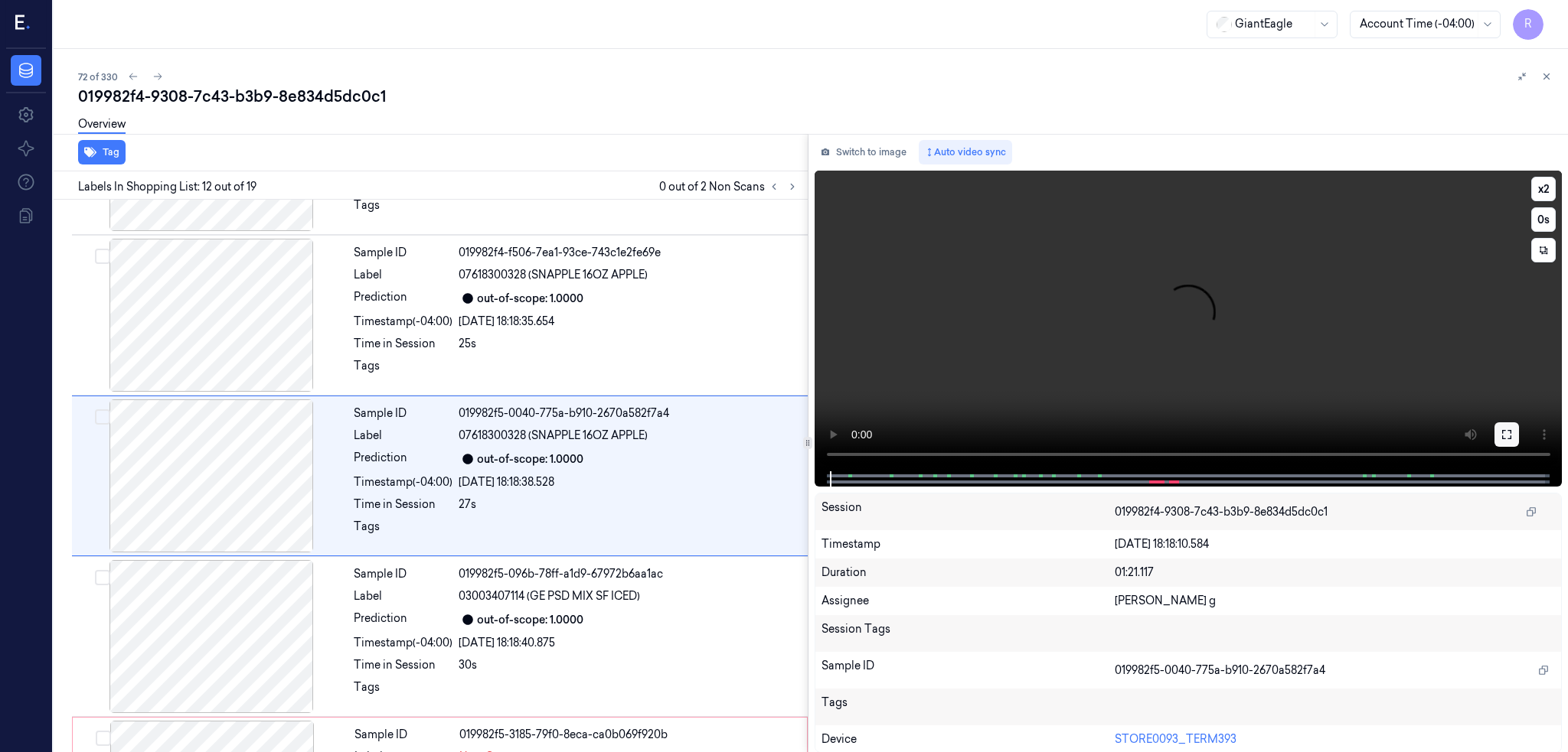
click at [1513, 436] on icon at bounding box center [1507, 435] width 12 height 12
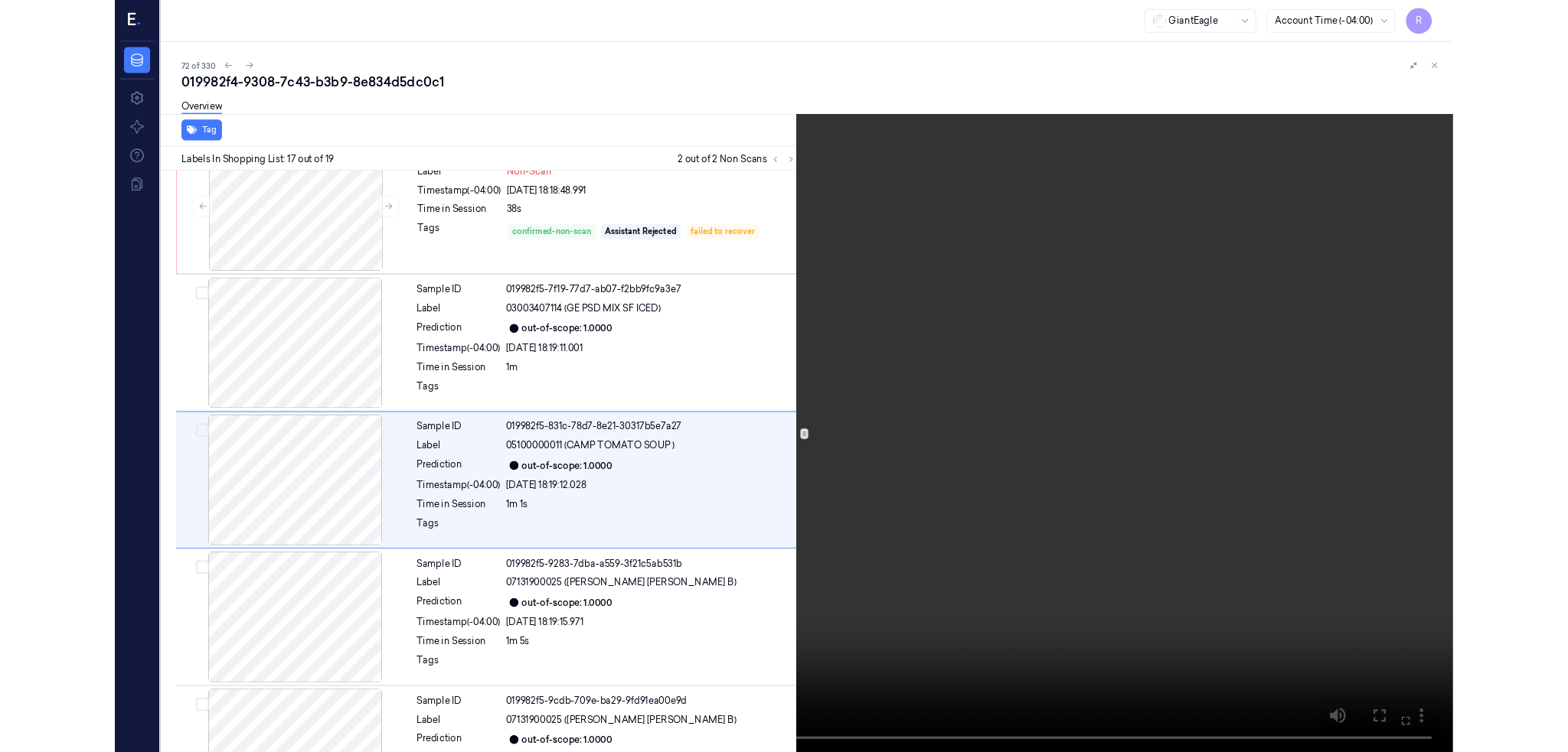
scroll to position [2309, 0]
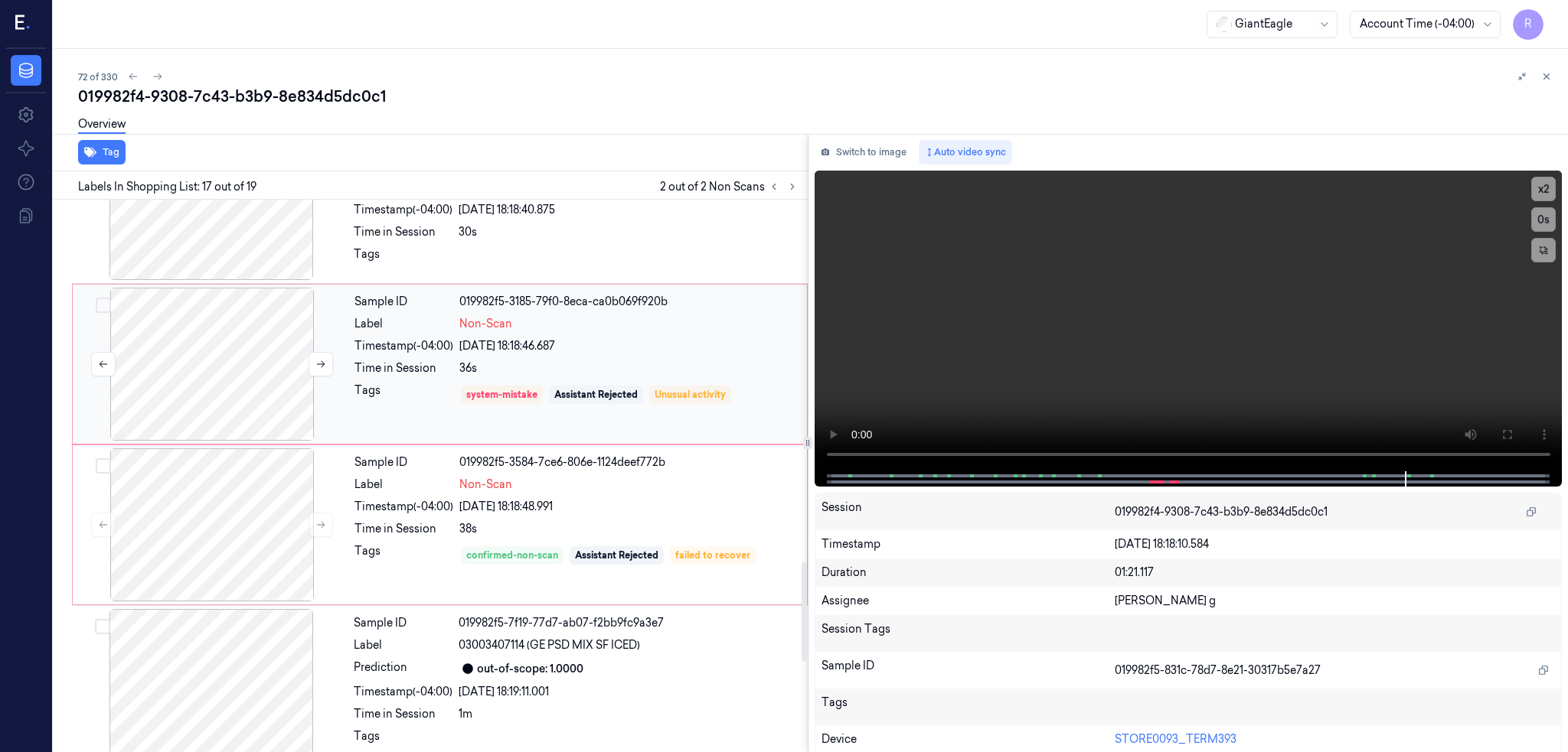
click at [232, 365] on div at bounding box center [211, 364] width 273 height 153
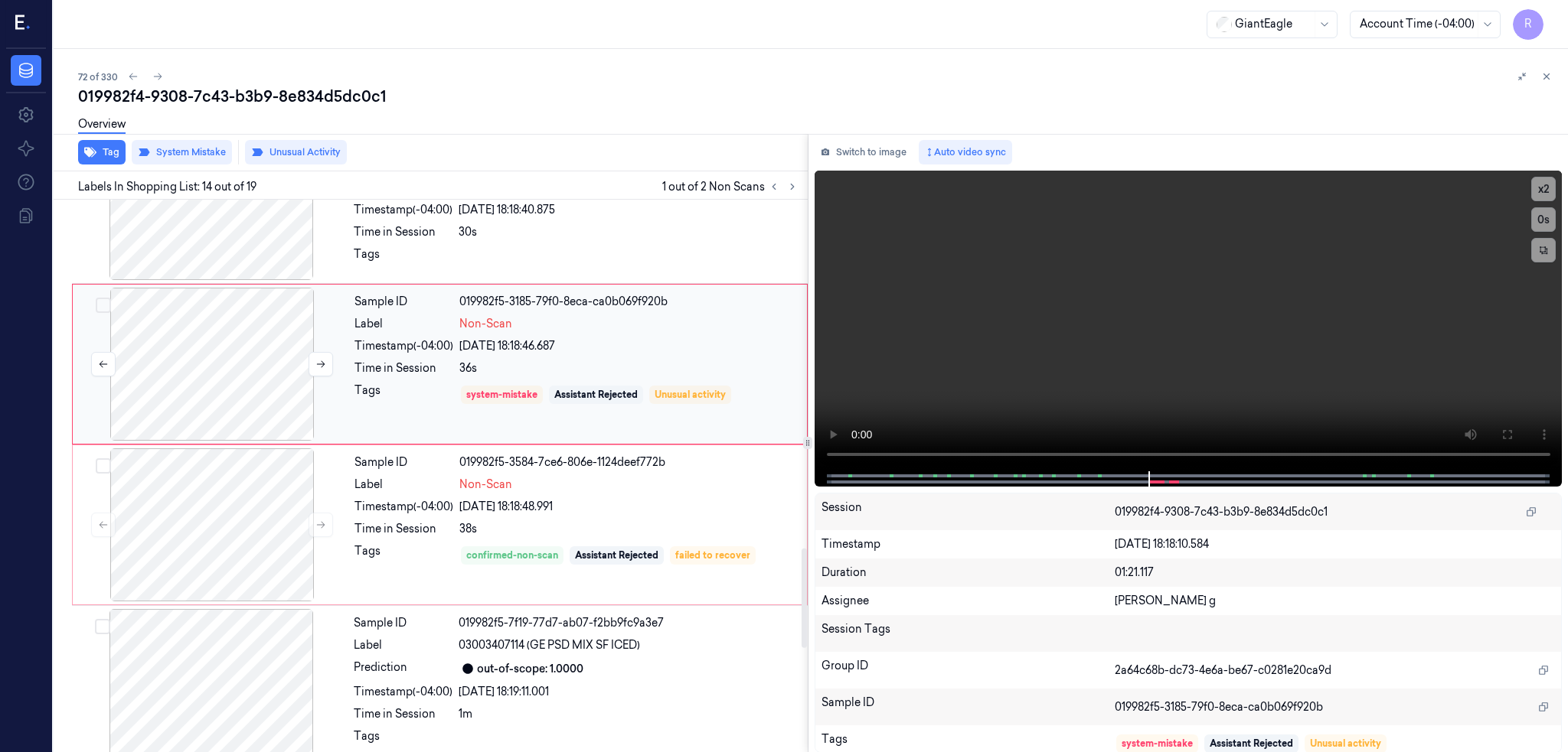
scroll to position [1892, 0]
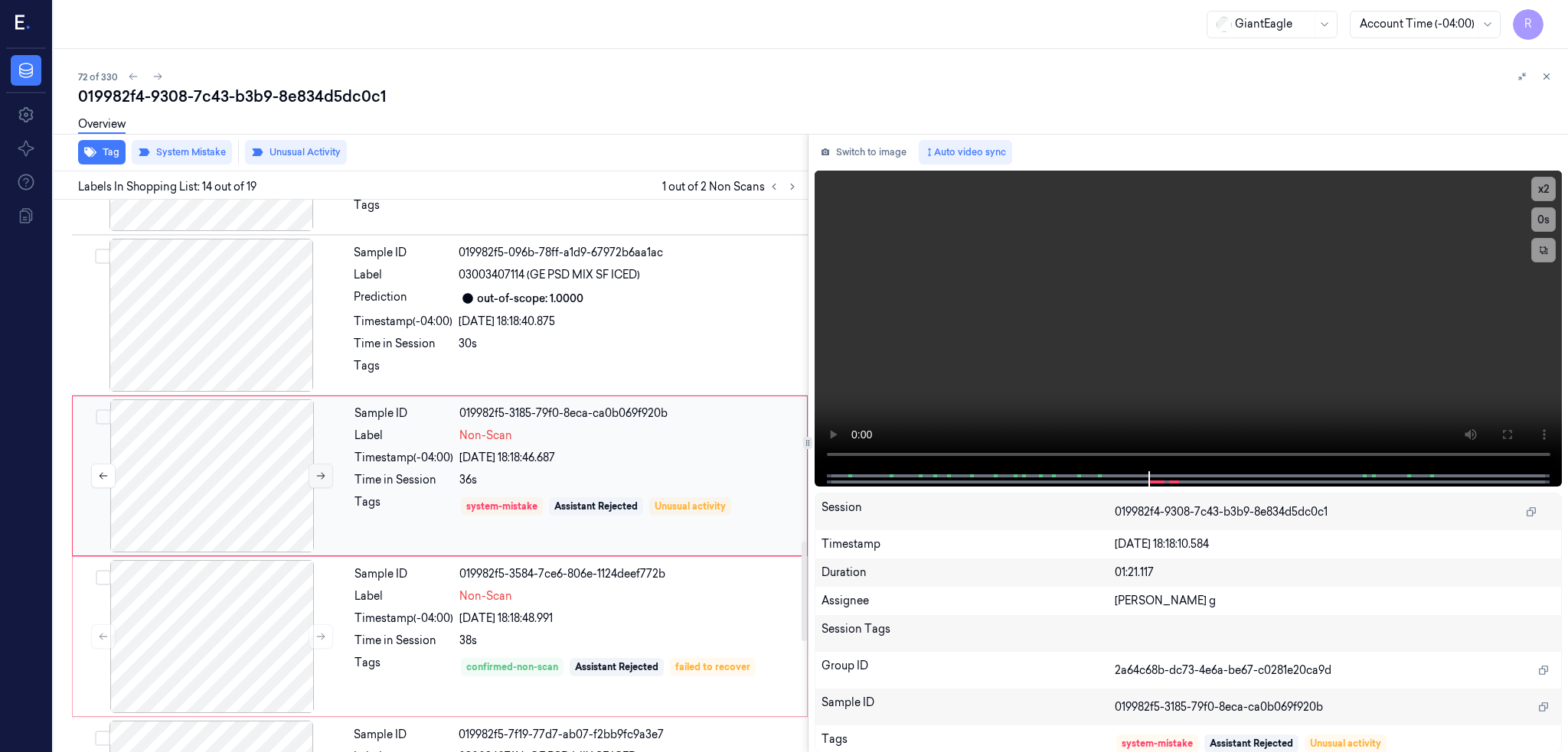
click at [318, 475] on icon at bounding box center [321, 476] width 11 height 11
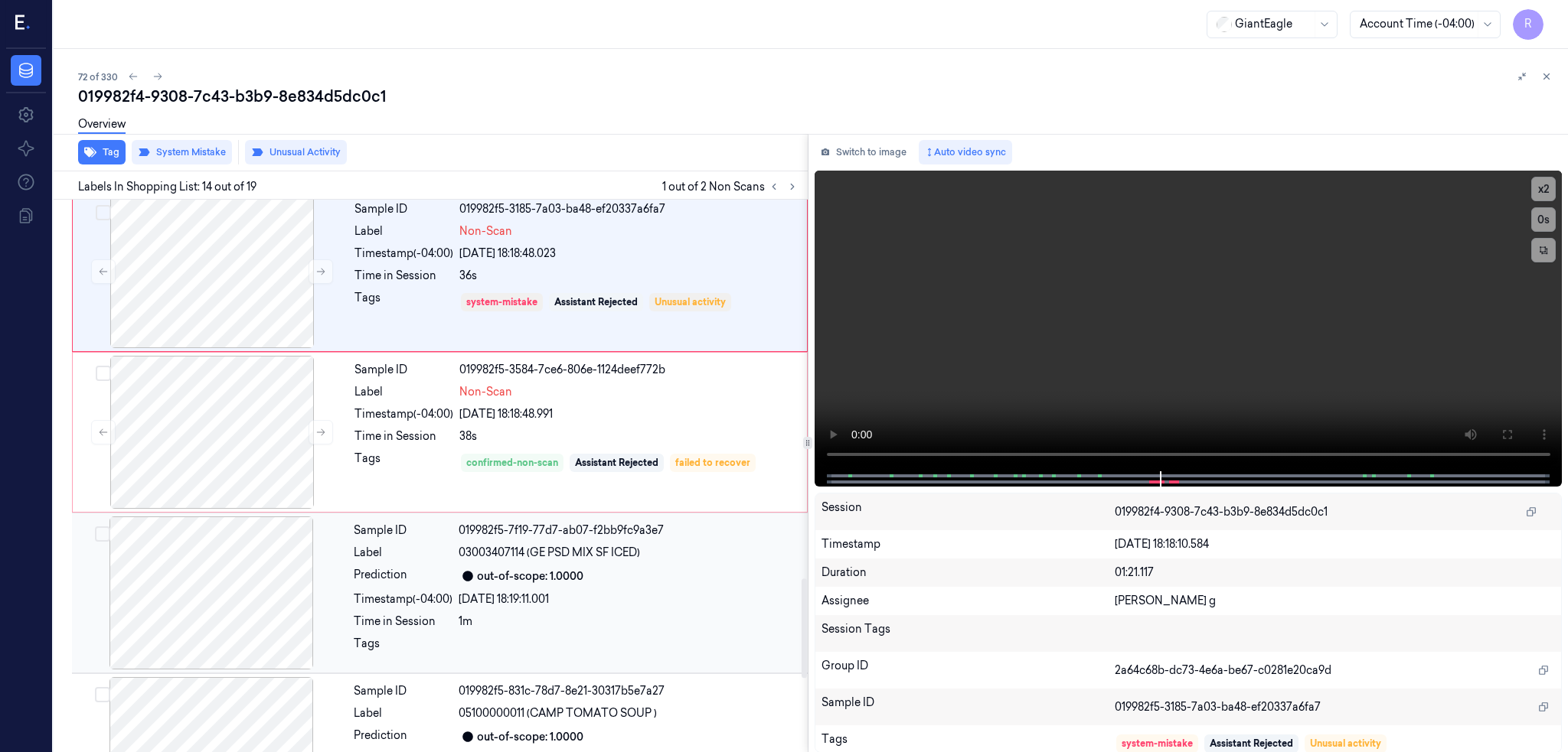
click at [208, 599] on div at bounding box center [211, 592] width 273 height 153
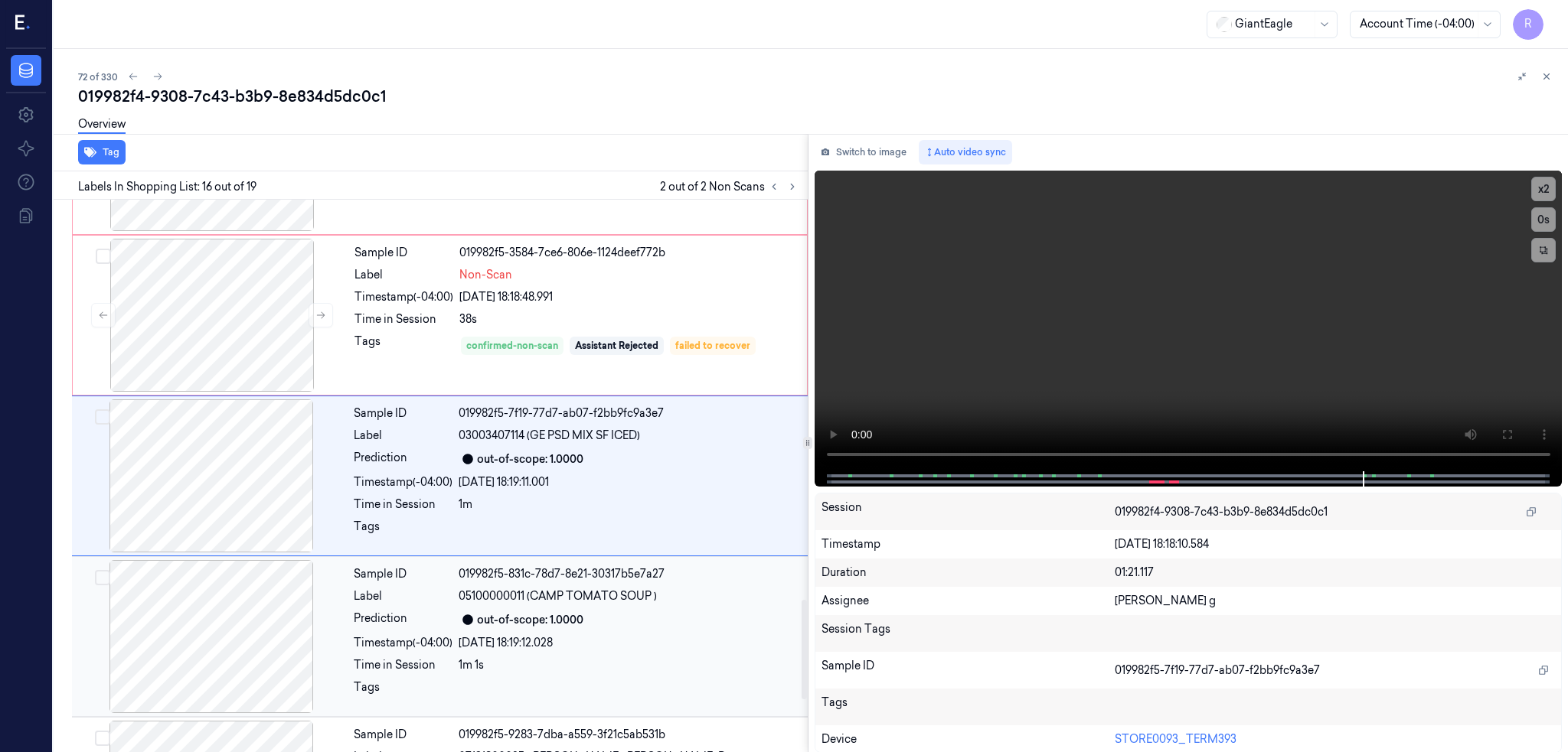
click at [207, 637] on div at bounding box center [211, 636] width 273 height 153
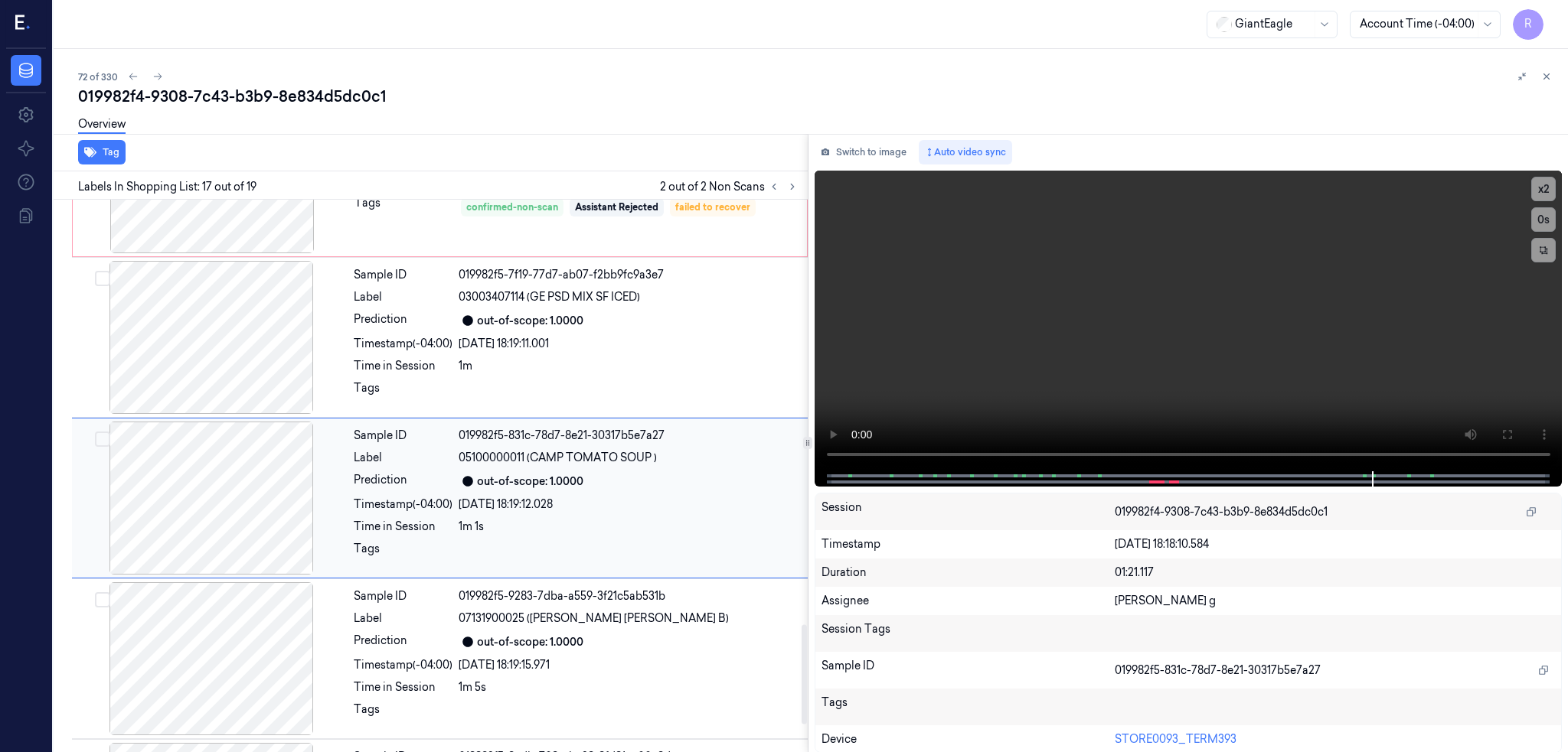
scroll to position [2374, 0]
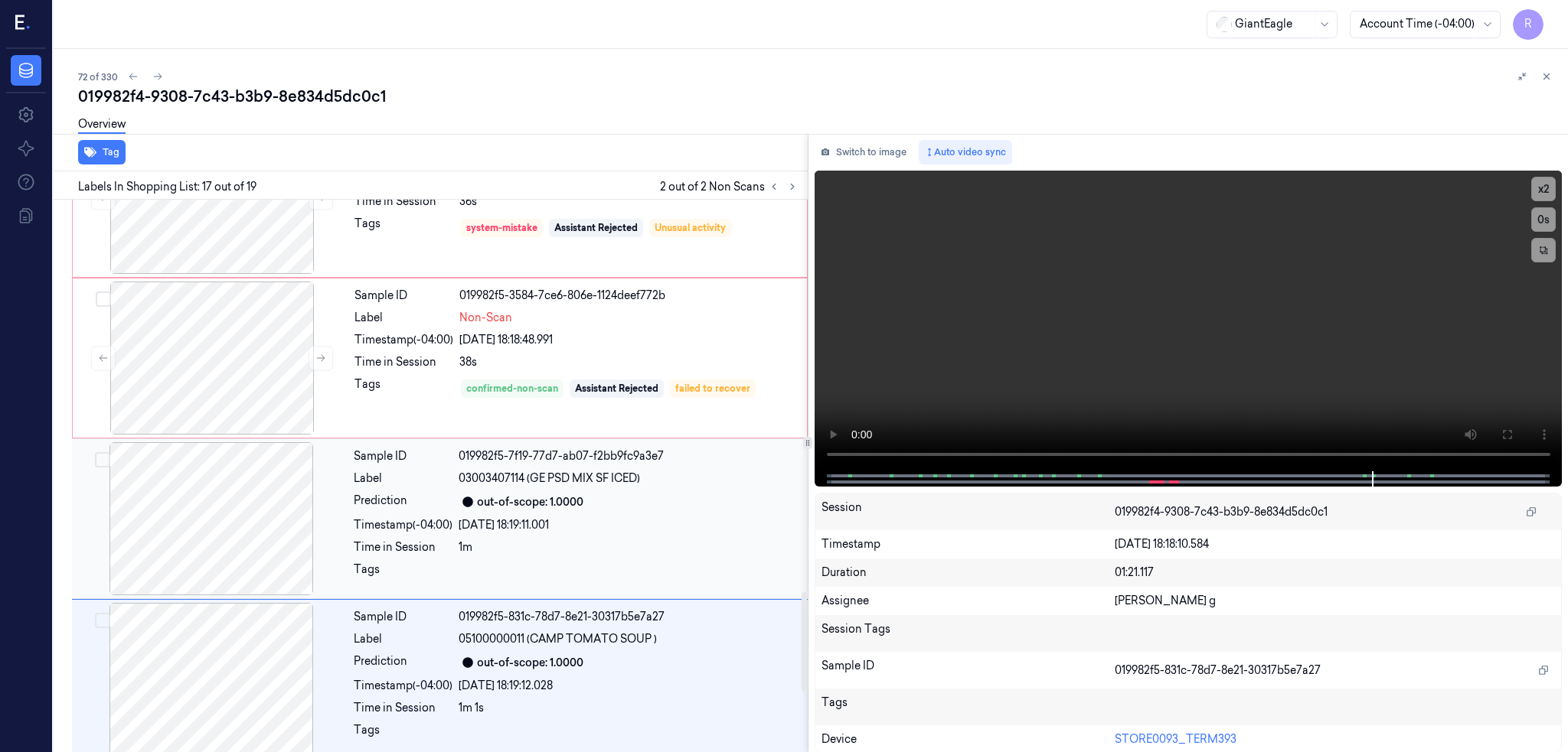
click at [178, 550] on div at bounding box center [211, 519] width 273 height 153
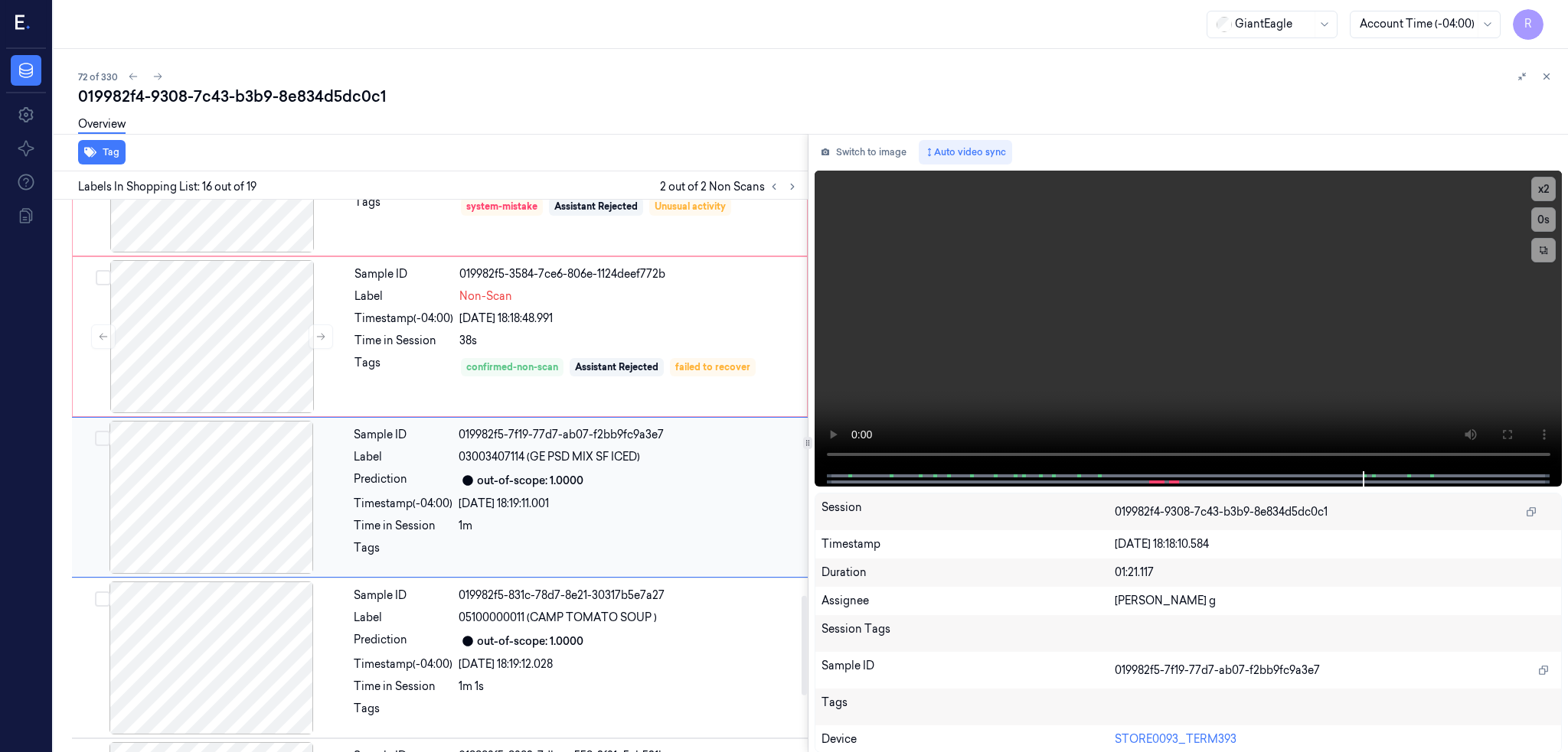
scroll to position [2213, 0]
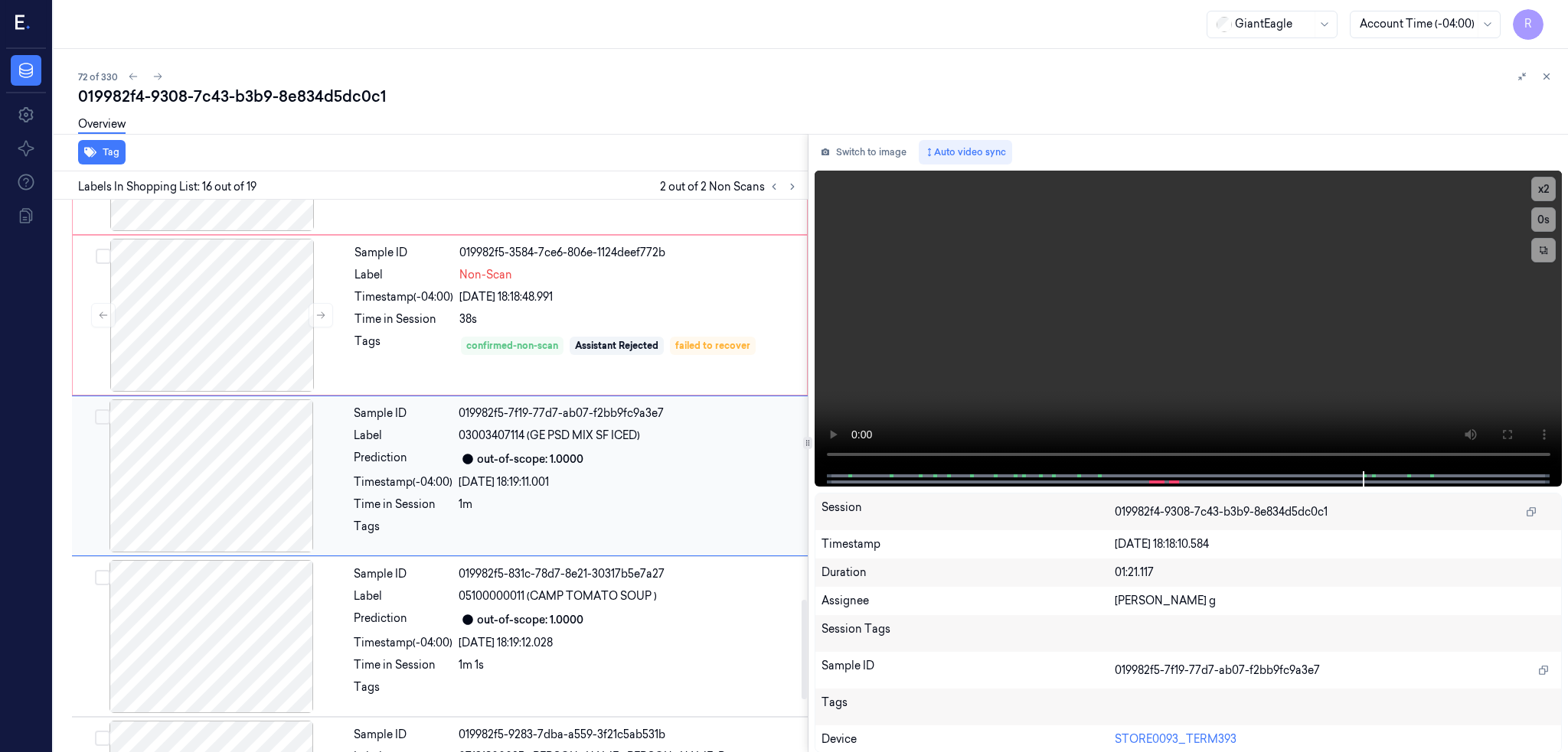
click at [207, 462] on div at bounding box center [211, 476] width 273 height 153
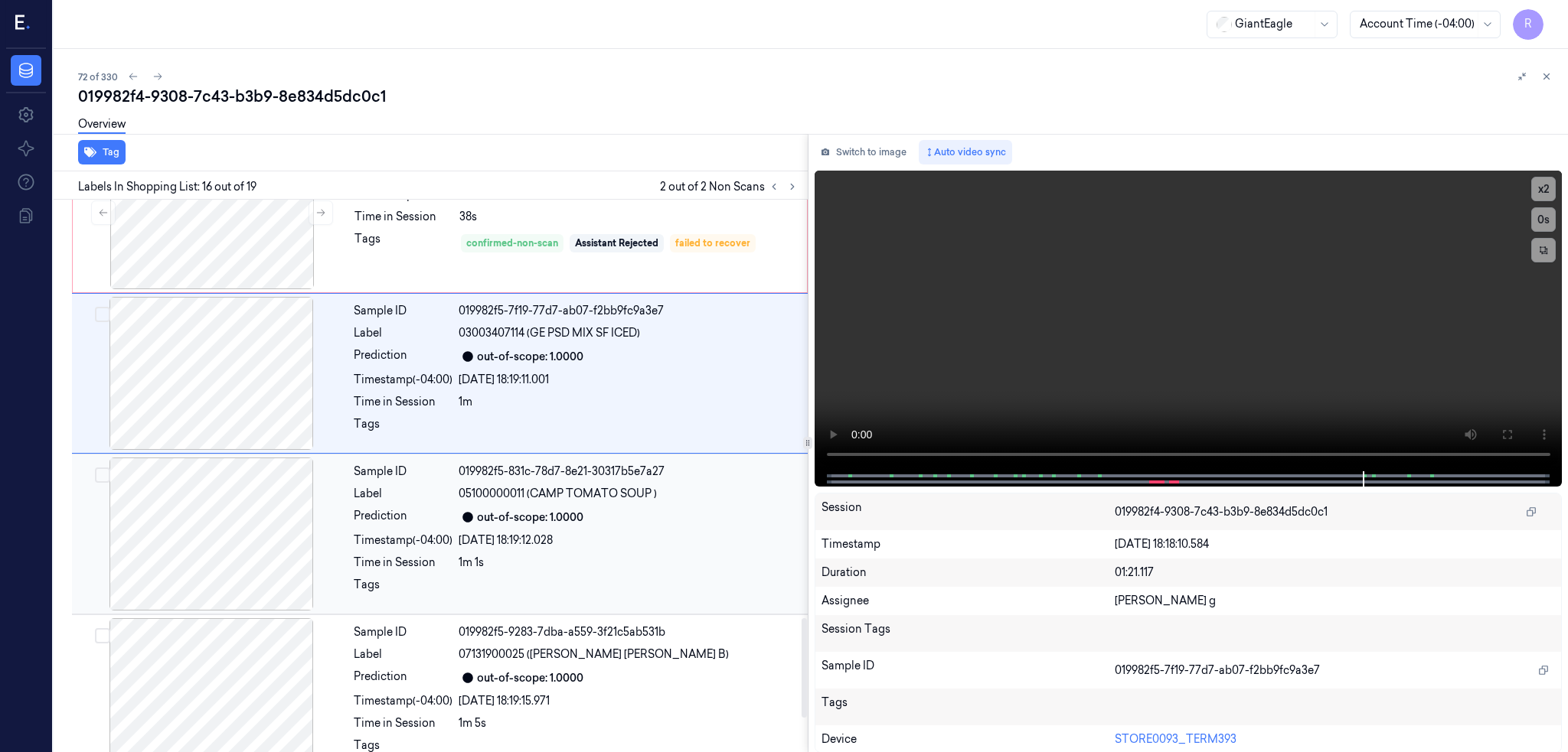
click at [213, 520] on div at bounding box center [211, 534] width 273 height 153
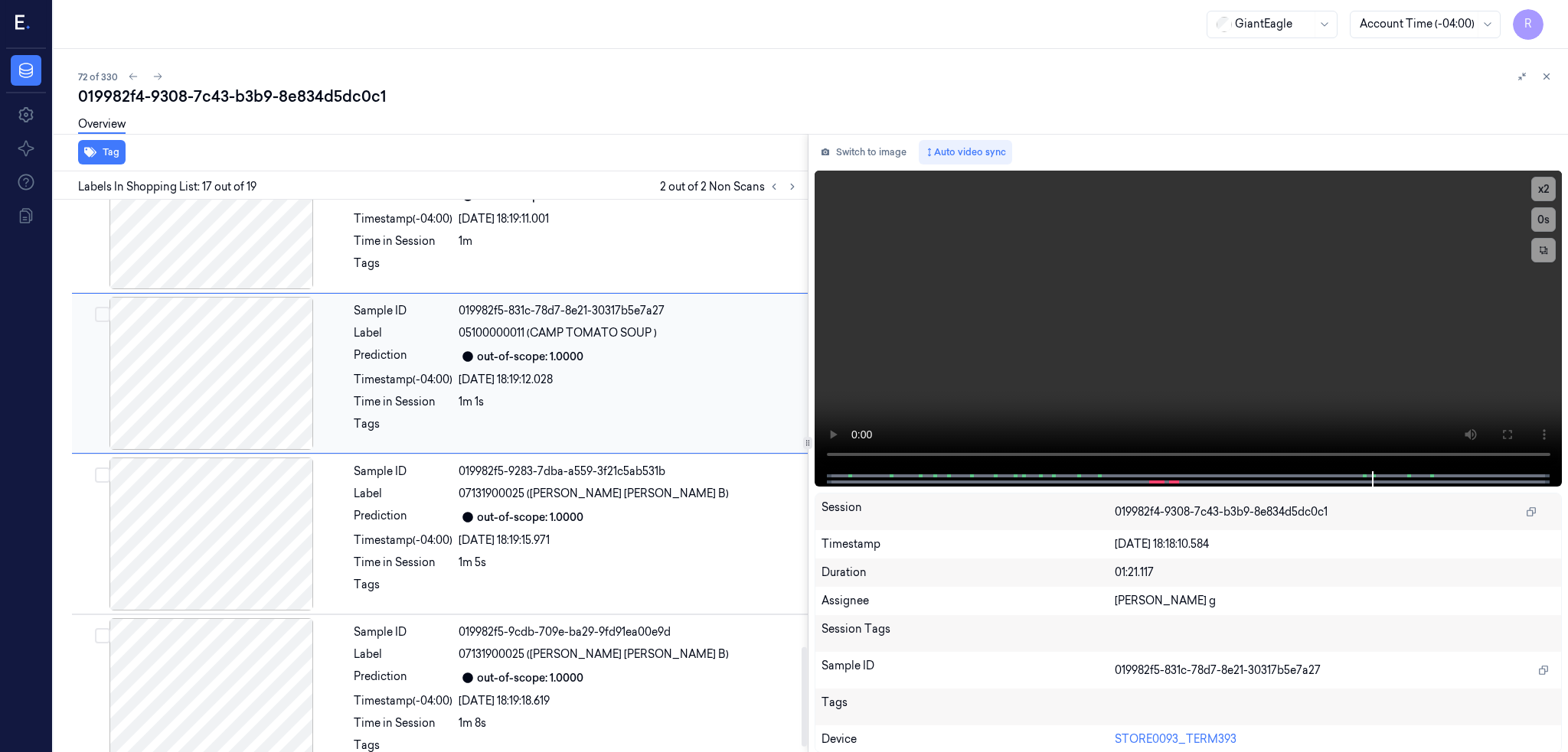
click at [213, 520] on div at bounding box center [211, 534] width 273 height 153
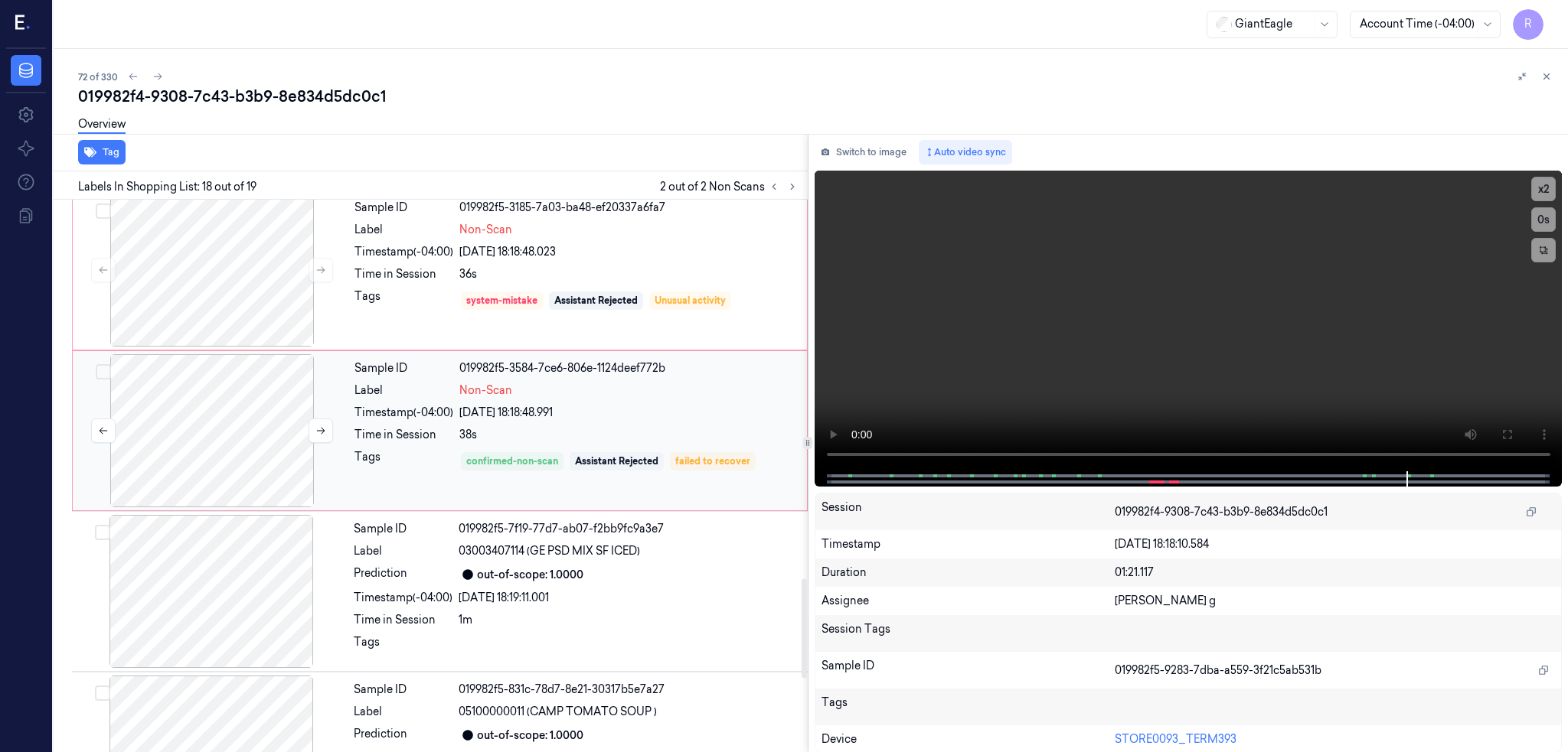
click at [206, 458] on div at bounding box center [211, 430] width 273 height 153
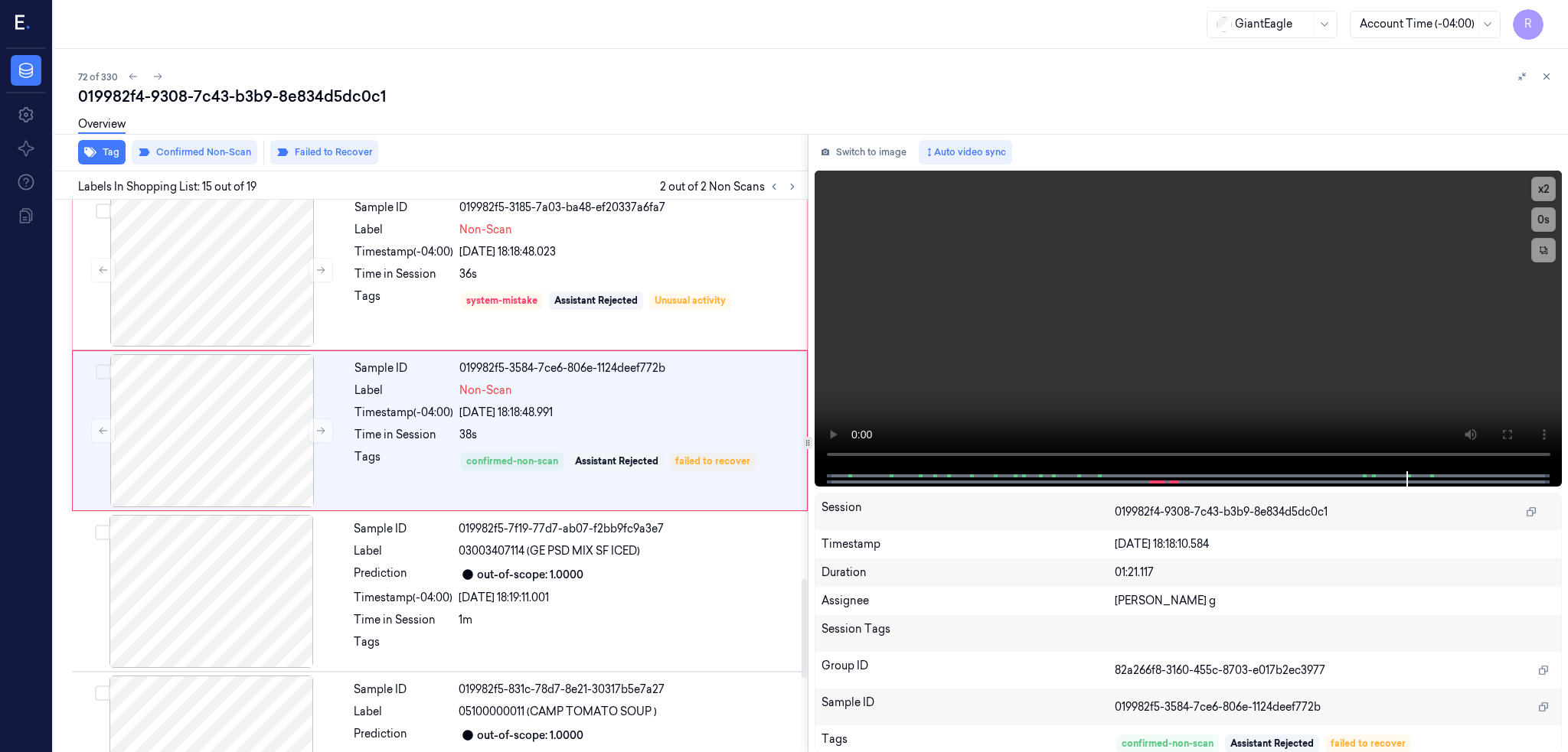
scroll to position [2053, 0]
